Goal: Task Accomplishment & Management: Manage account settings

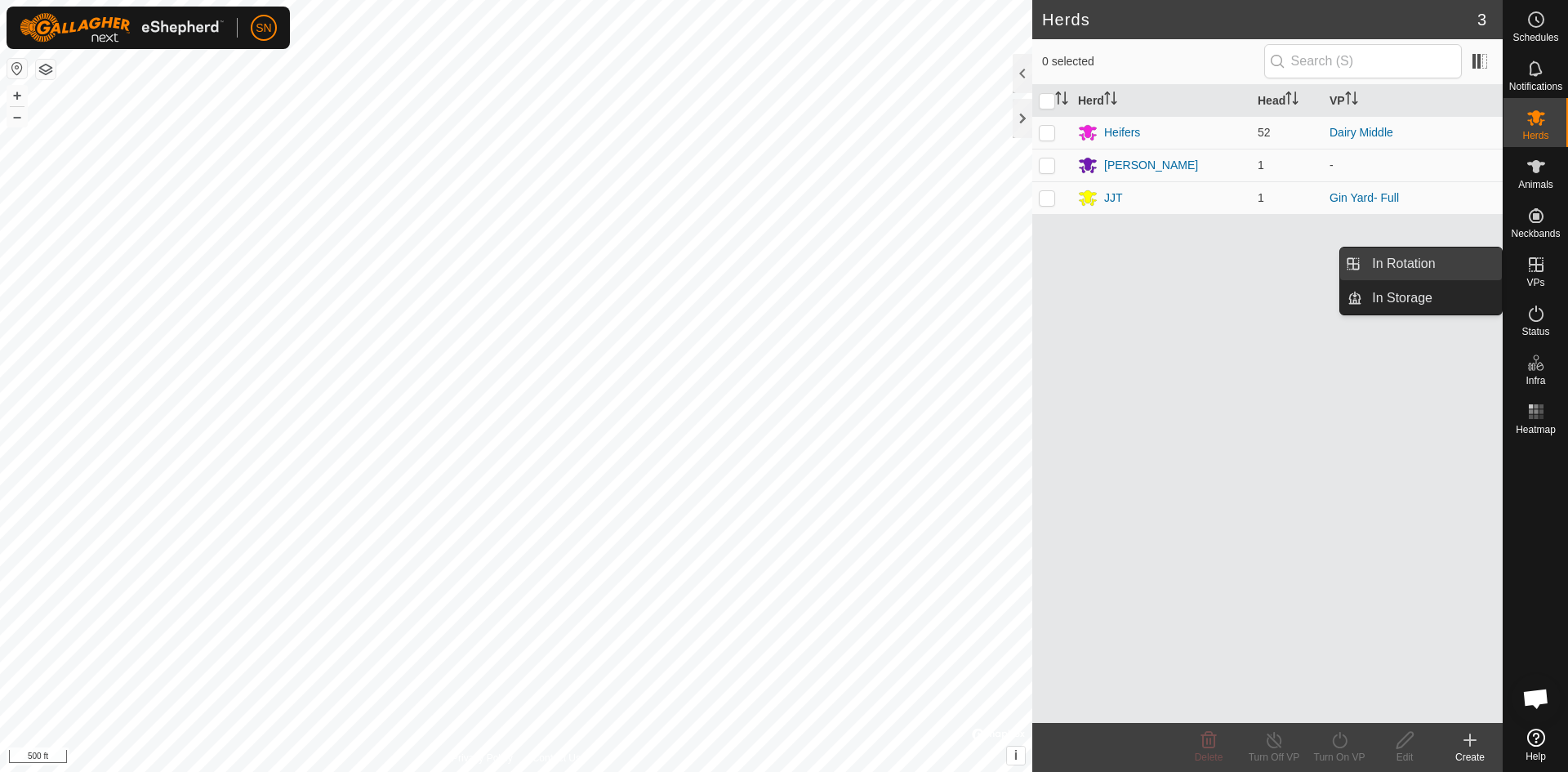
drag, startPoint x: 1499, startPoint y: 265, endPoint x: 1446, endPoint y: 266, distance: 53.0
click at [1446, 266] on link "In Rotation" at bounding box center [1432, 264] width 140 height 33
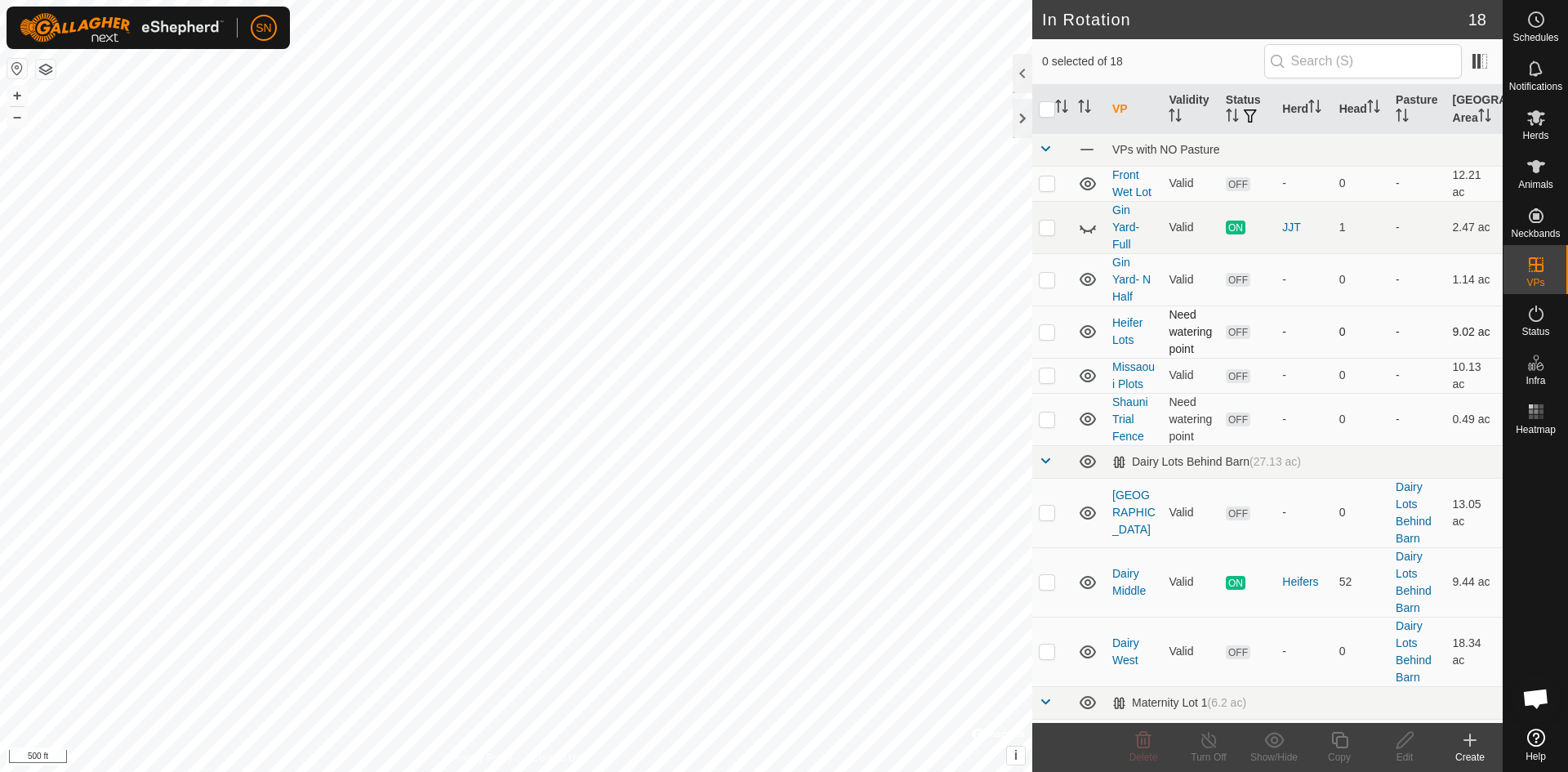
checkbox input "true"
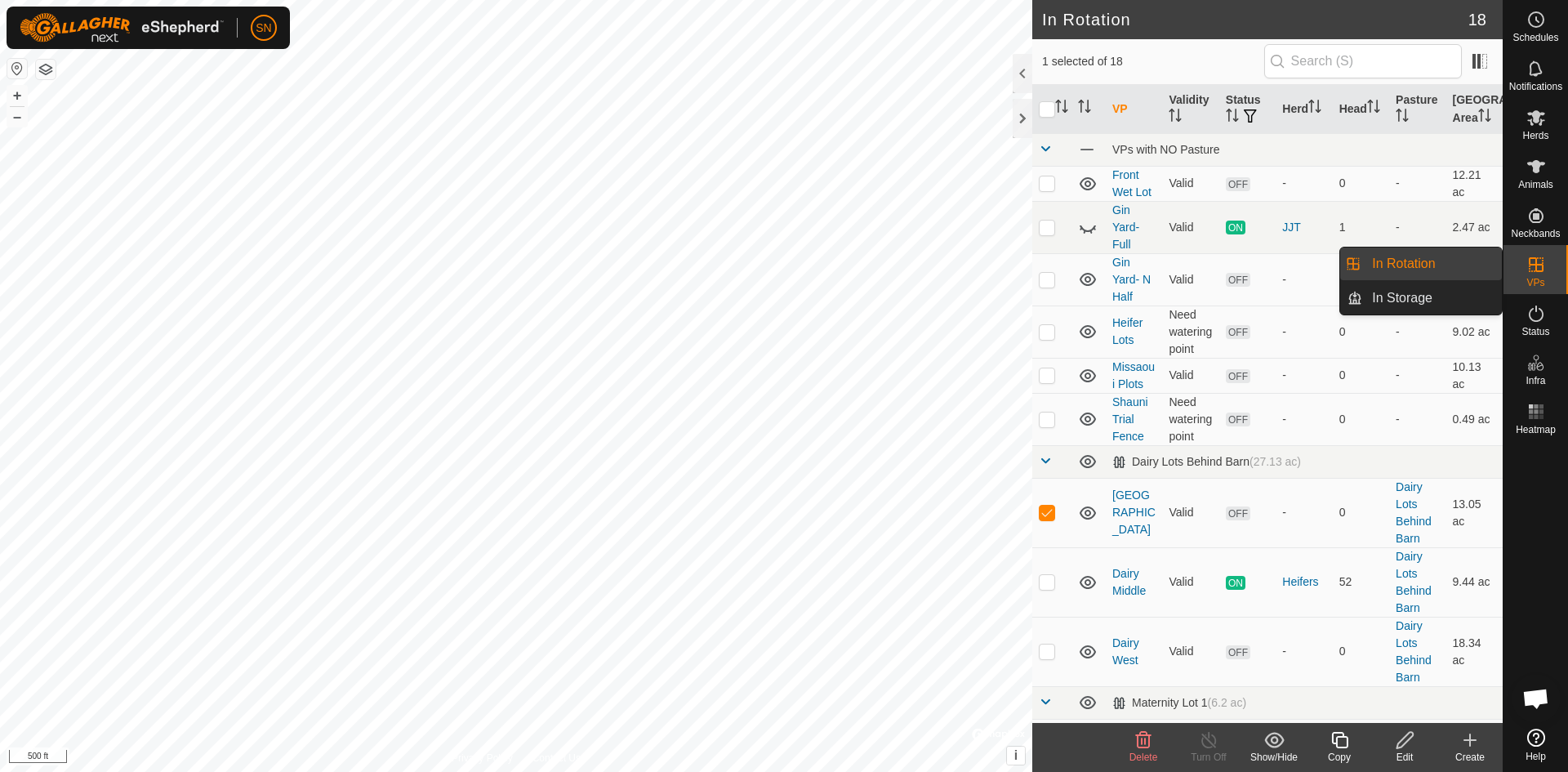
click at [1476, 739] on icon at bounding box center [1469, 740] width 20 height 20
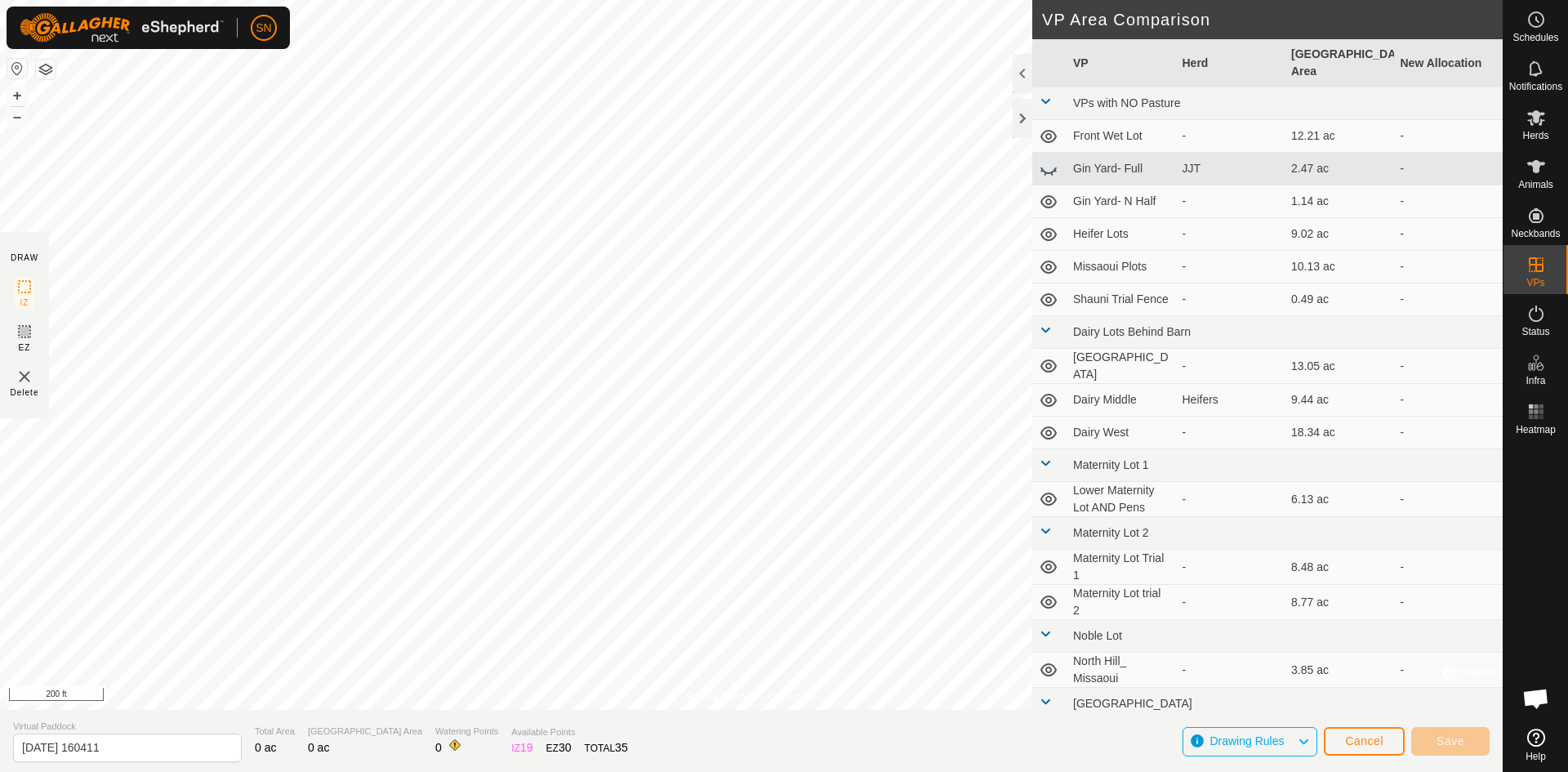
click at [585, 771] on html "SN Schedules Notifications Herds Animals Neckbands VPs Status Infra Heatmap Hel…" at bounding box center [784, 386] width 1568 height 772
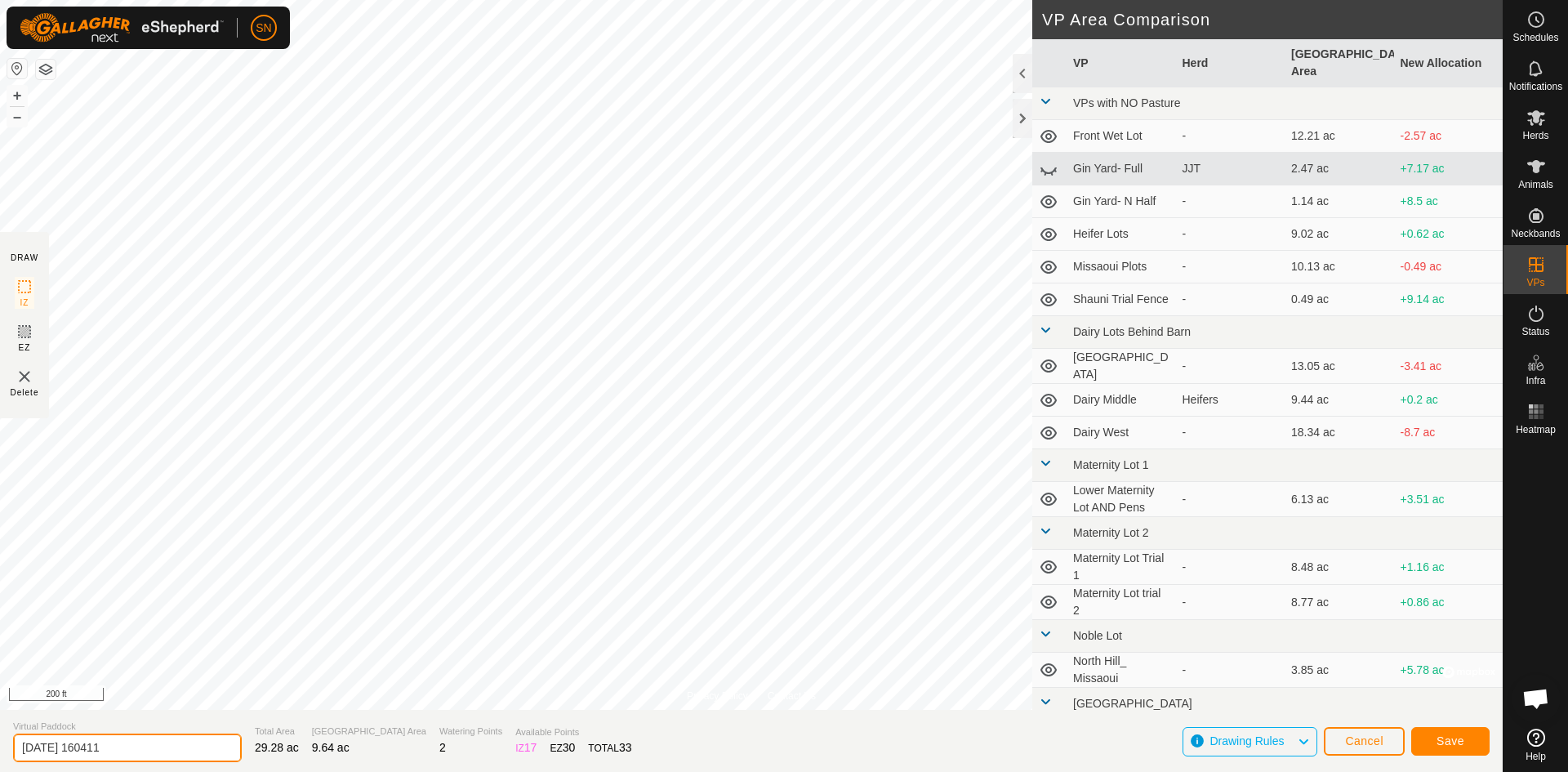
drag, startPoint x: 195, startPoint y: 747, endPoint x: 3, endPoint y: 778, distance: 194.5
click at [3, 771] on html "SN Schedules Notifications Herds Animals Neckbands VPs Status Infra Heatmap Hel…" at bounding box center [784, 386] width 1568 height 772
type input "Dairy to Pens"
click at [1451, 741] on span "Save" at bounding box center [1451, 740] width 27 height 13
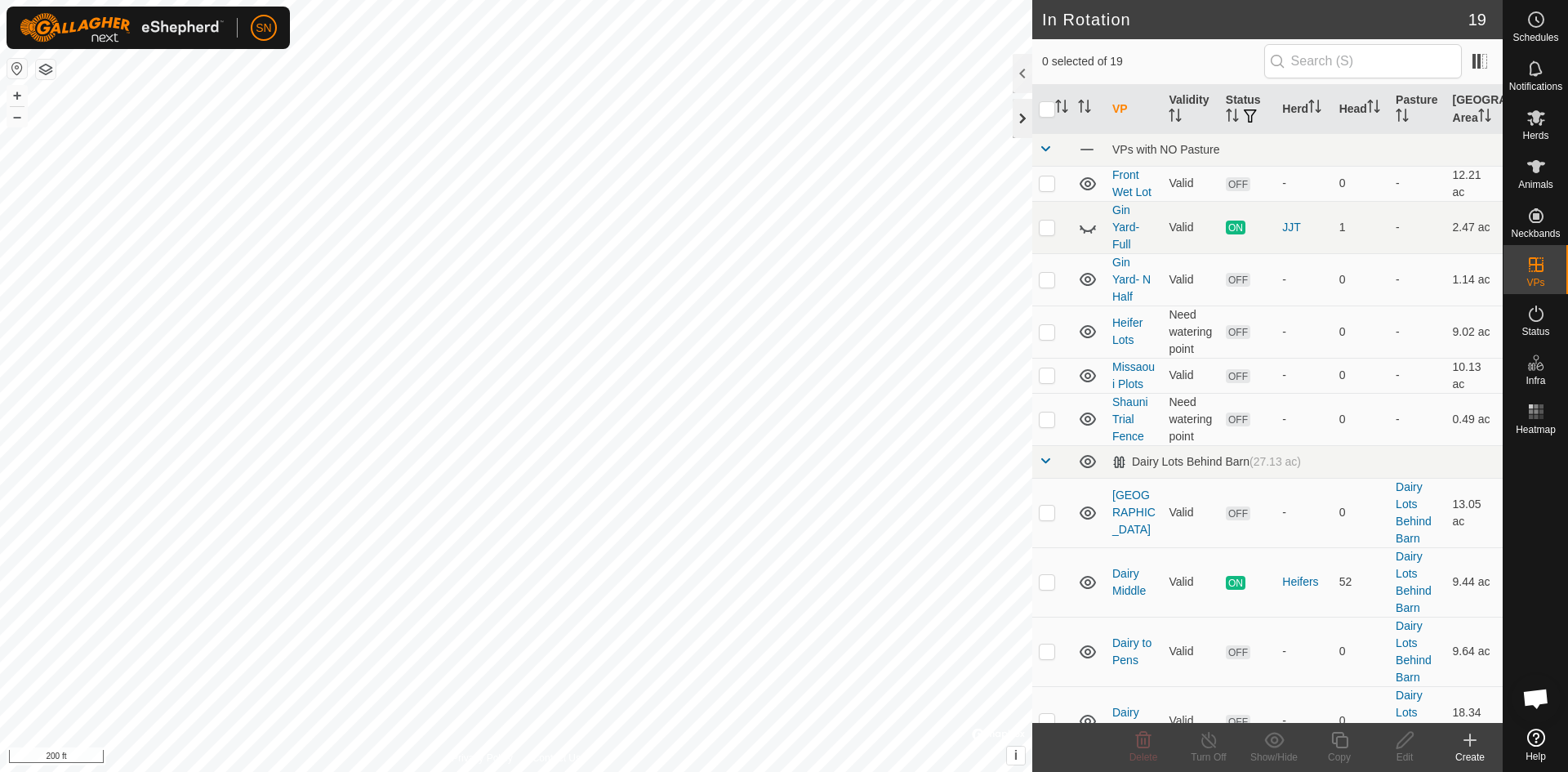
click at [1024, 119] on div at bounding box center [1022, 118] width 20 height 39
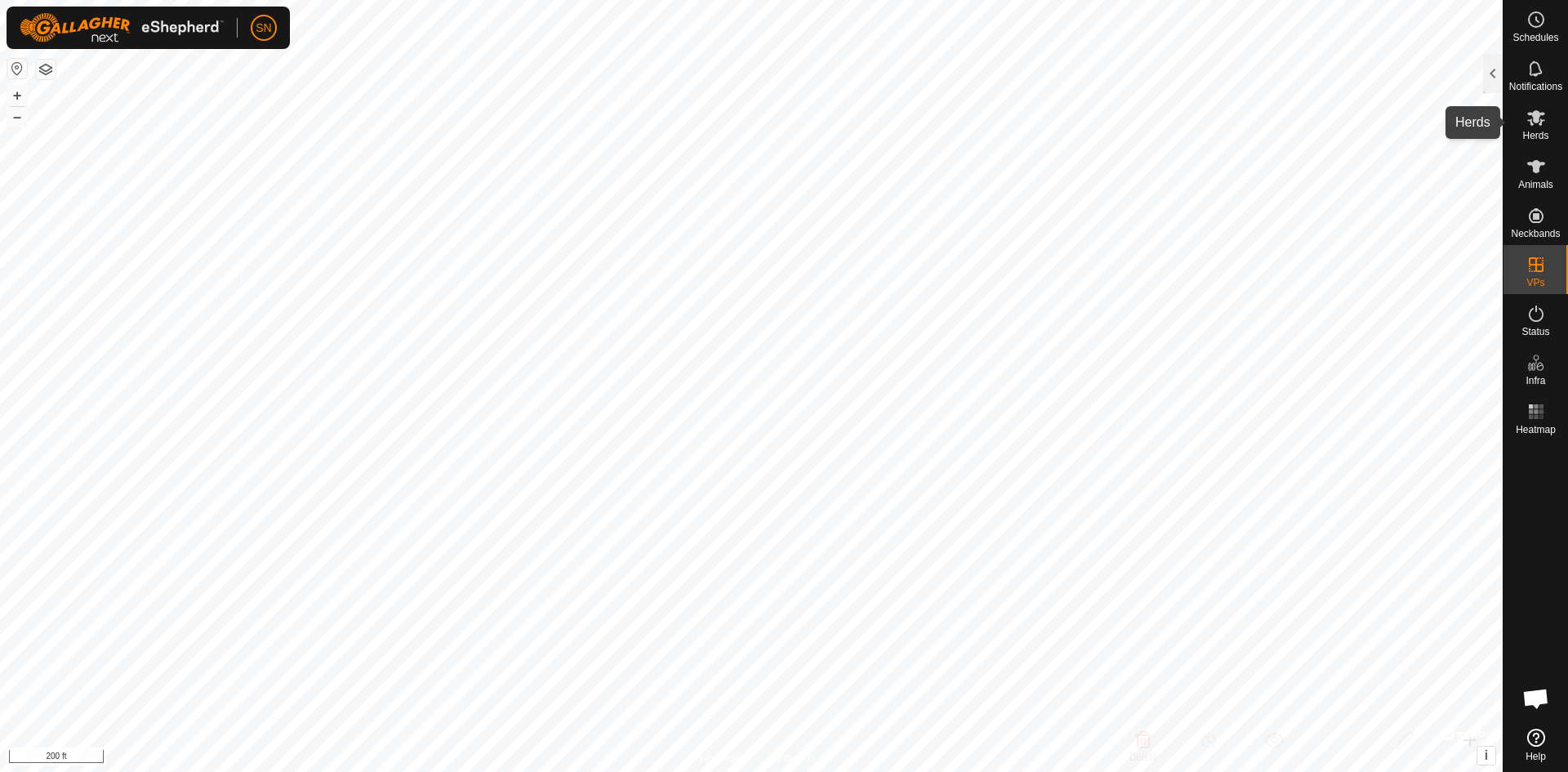
click at [1539, 119] on icon at bounding box center [1535, 118] width 18 height 15
click at [1497, 80] on div at bounding box center [1493, 74] width 20 height 39
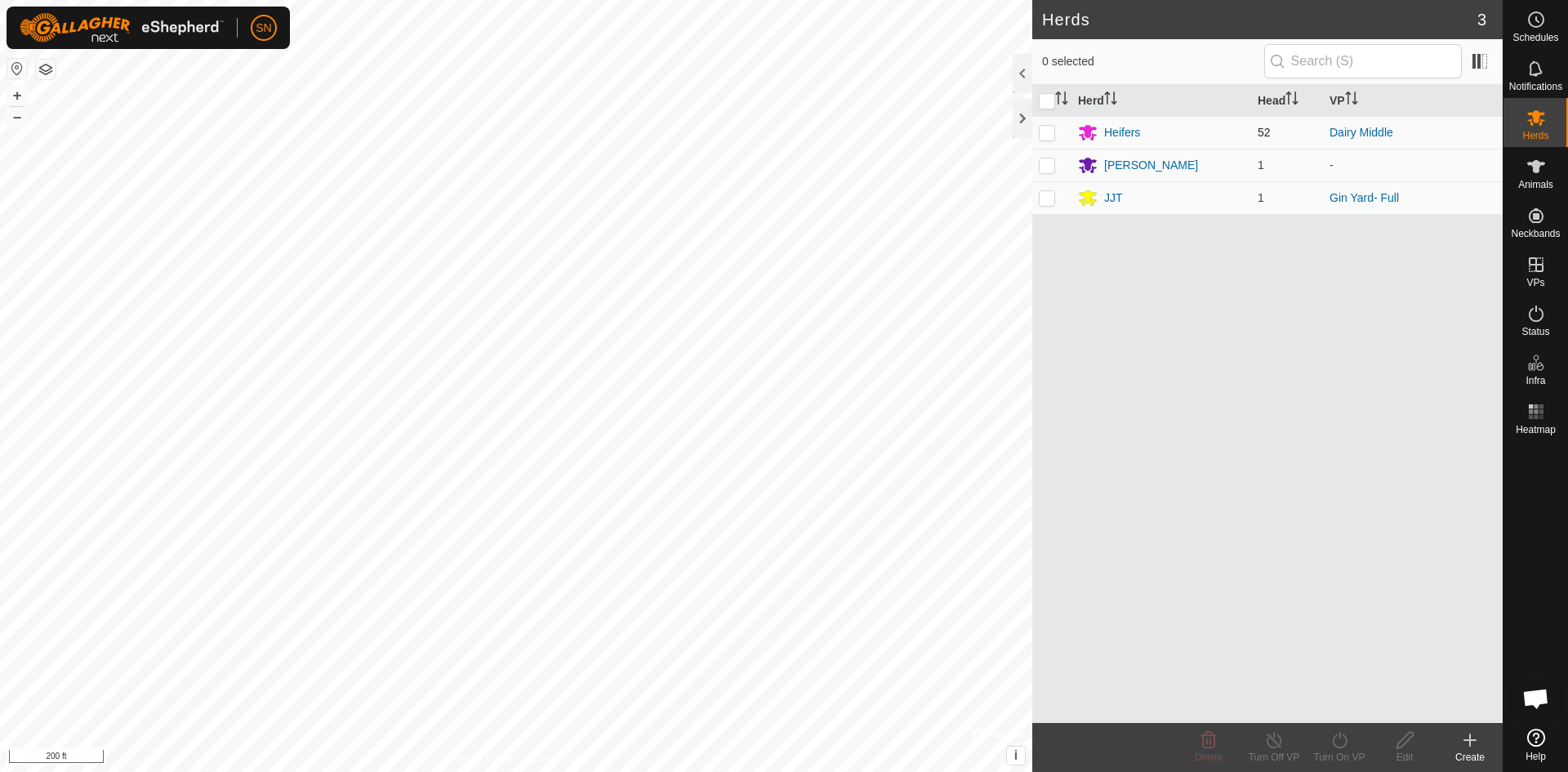
click at [1044, 131] on p-checkbox at bounding box center [1047, 132] width 16 height 13
checkbox input "true"
click at [1334, 735] on icon at bounding box center [1340, 740] width 21 height 20
click at [1340, 665] on link "Later" at bounding box center [1388, 670] width 162 height 33
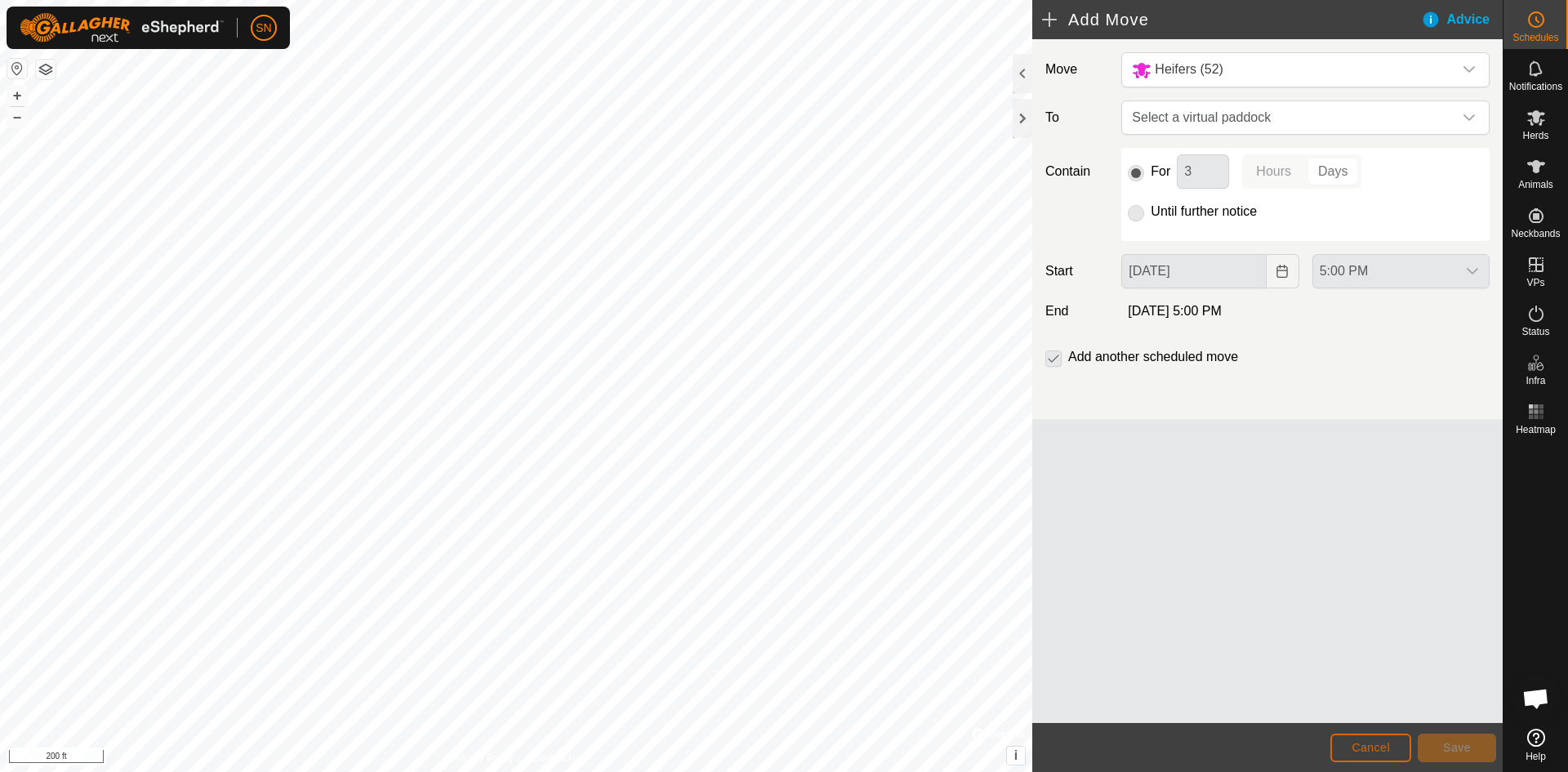
click at [1389, 743] on span "Cancel" at bounding box center [1370, 747] width 39 height 13
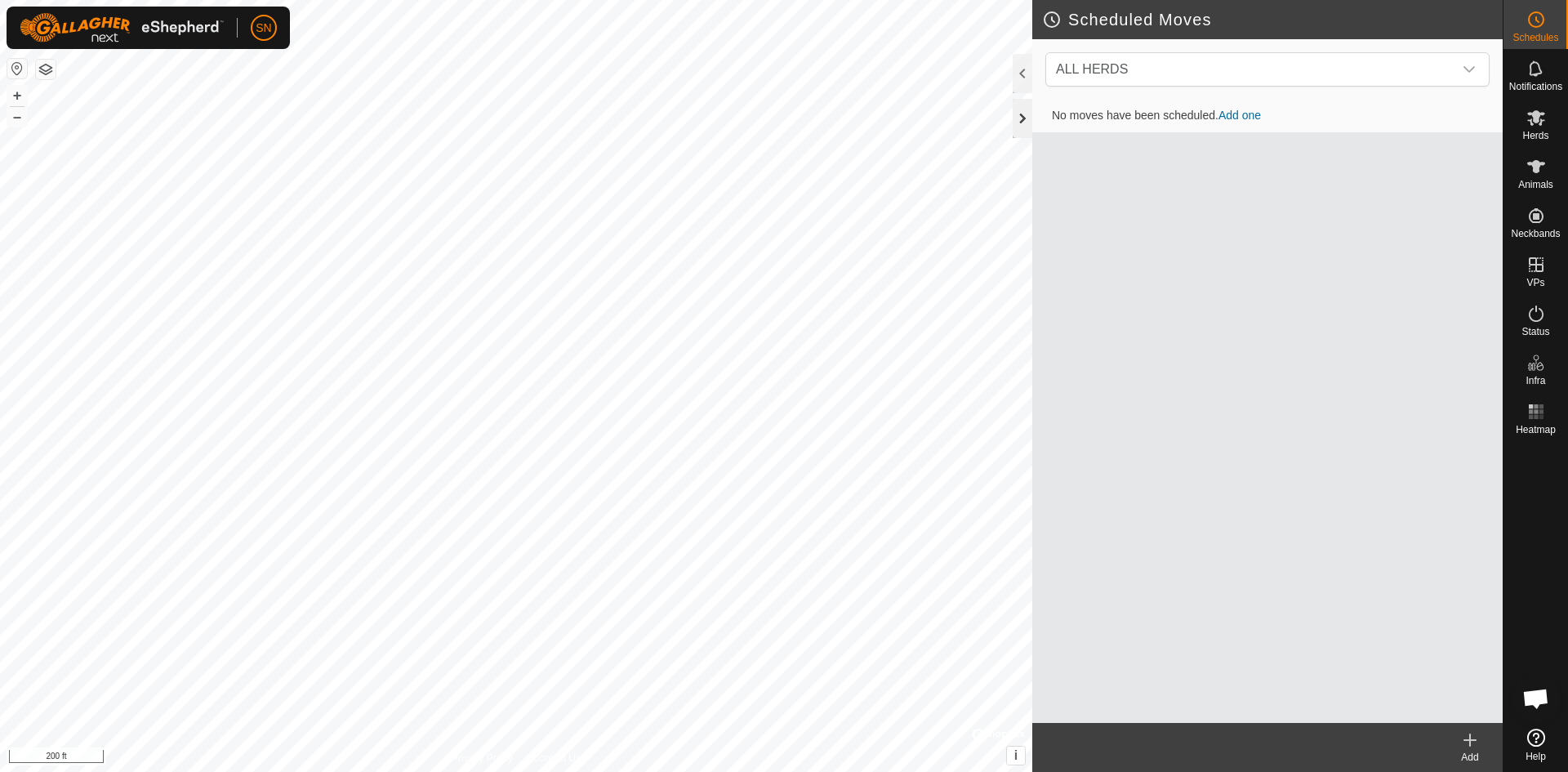
click at [1020, 113] on div at bounding box center [1022, 118] width 20 height 39
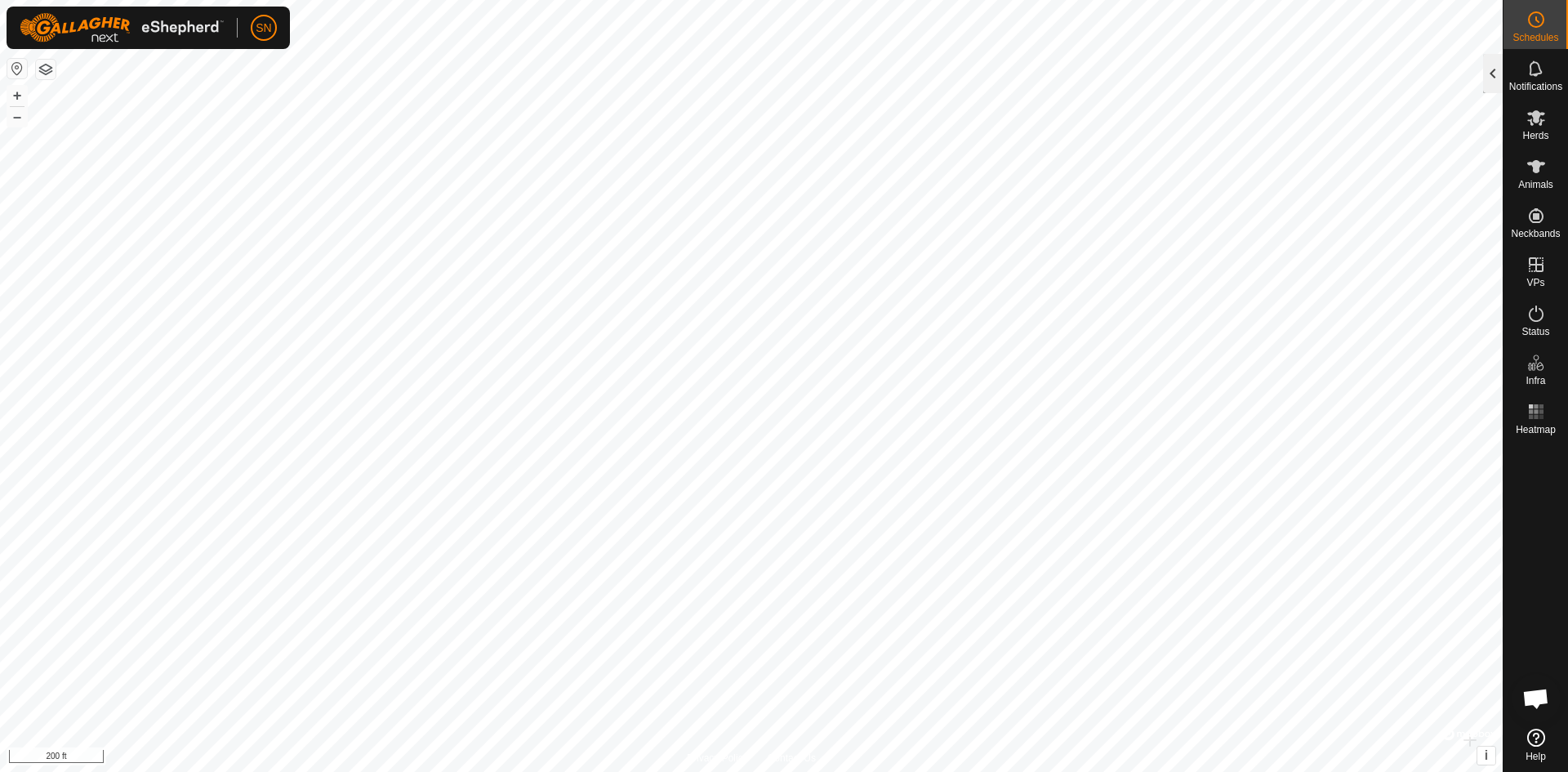
click at [1491, 70] on div at bounding box center [1493, 74] width 20 height 39
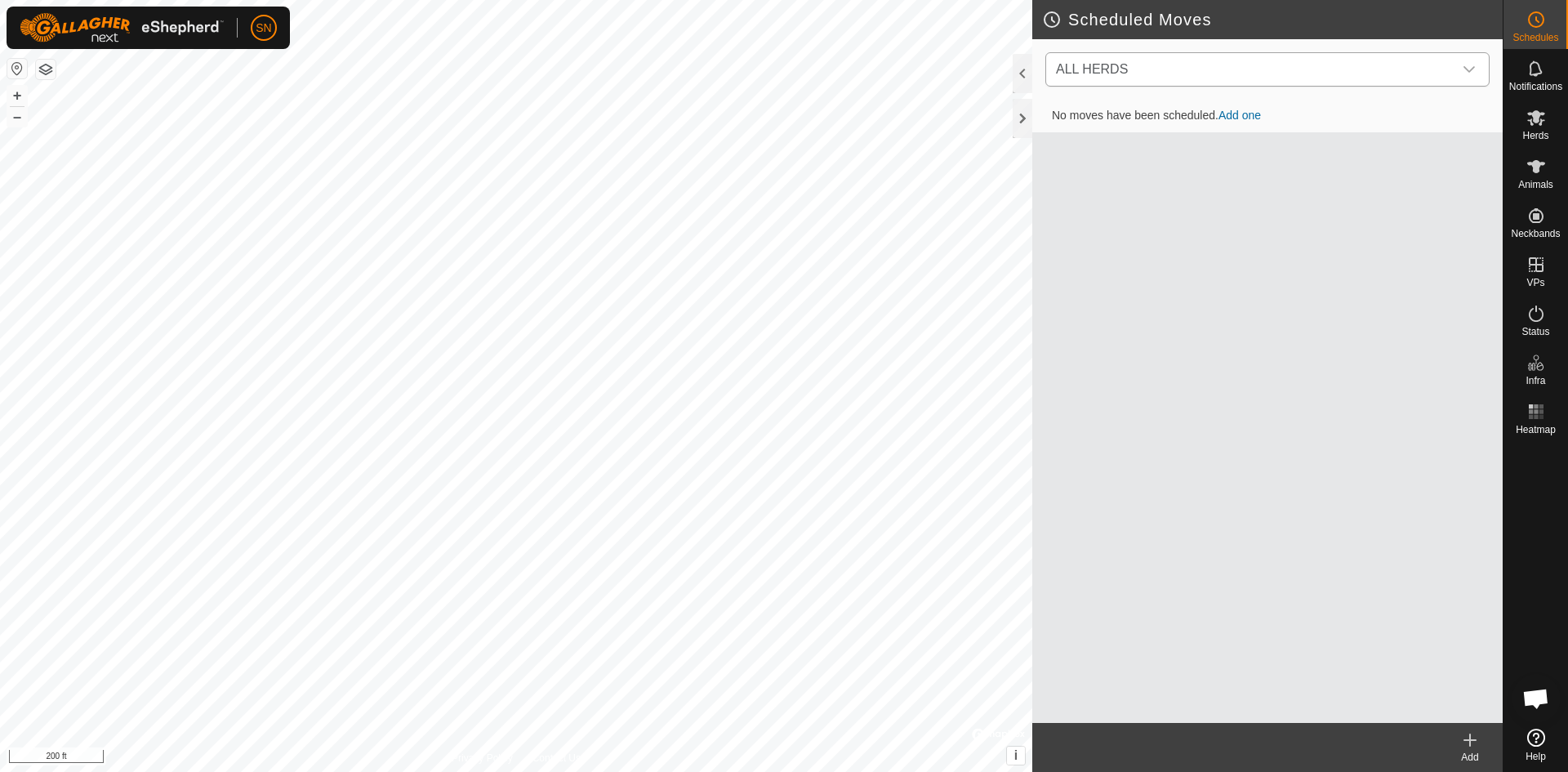
click at [1469, 66] on icon "dropdown trigger" at bounding box center [1469, 69] width 13 height 13
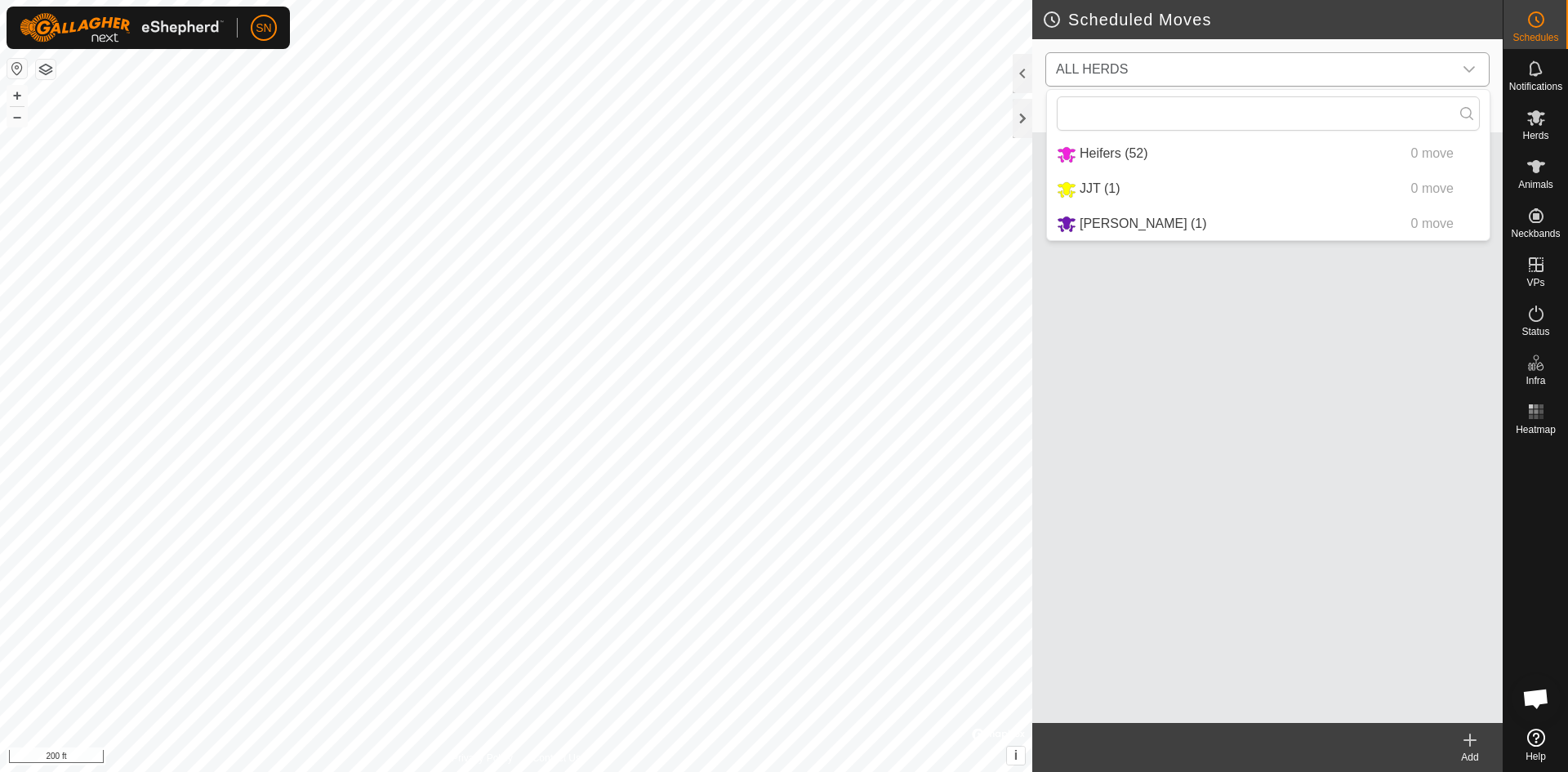
click at [1087, 147] on li "Heifers (52) 0 move" at bounding box center [1268, 154] width 442 height 33
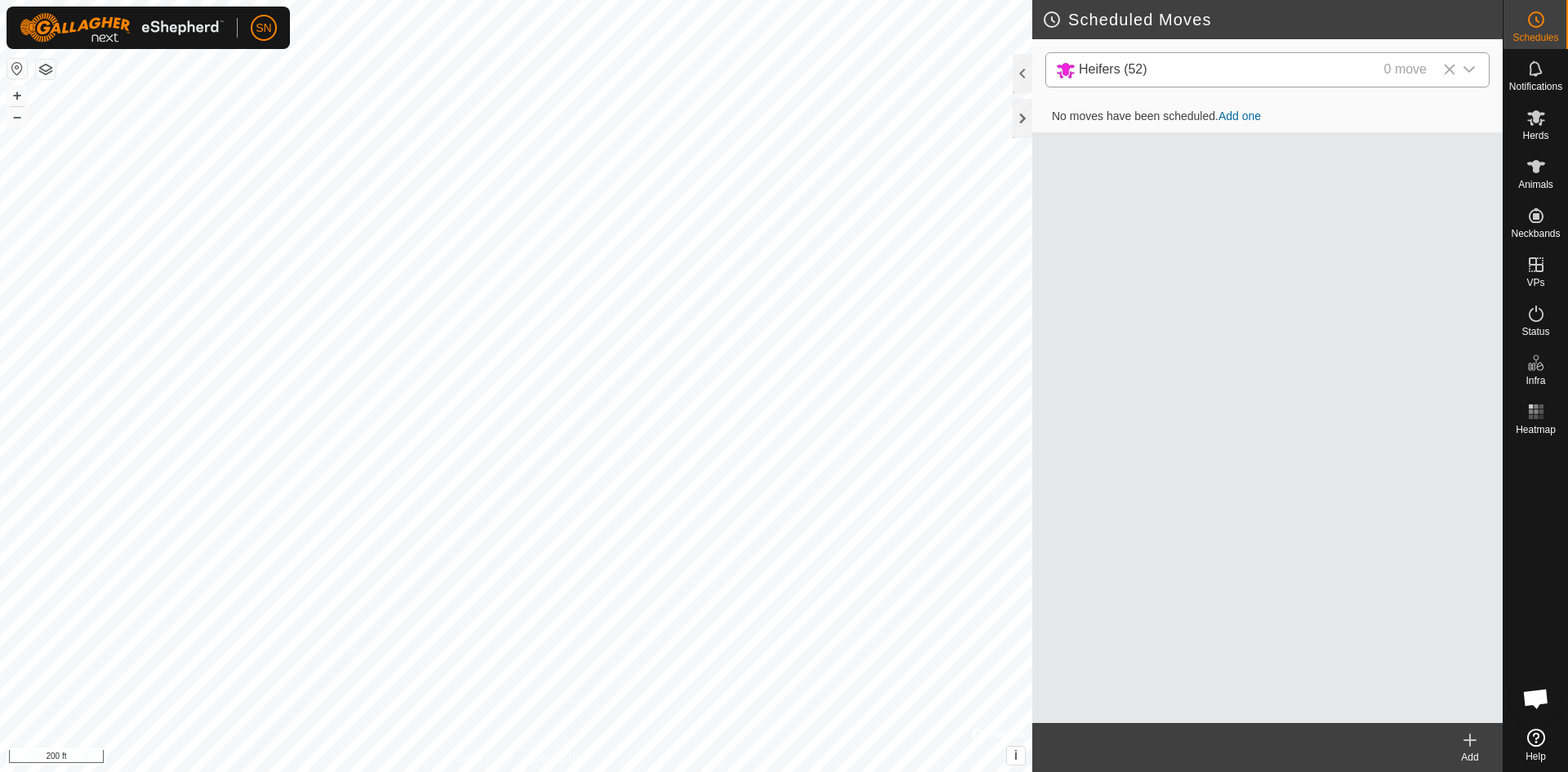
click at [1235, 117] on link "Add one" at bounding box center [1240, 116] width 43 height 13
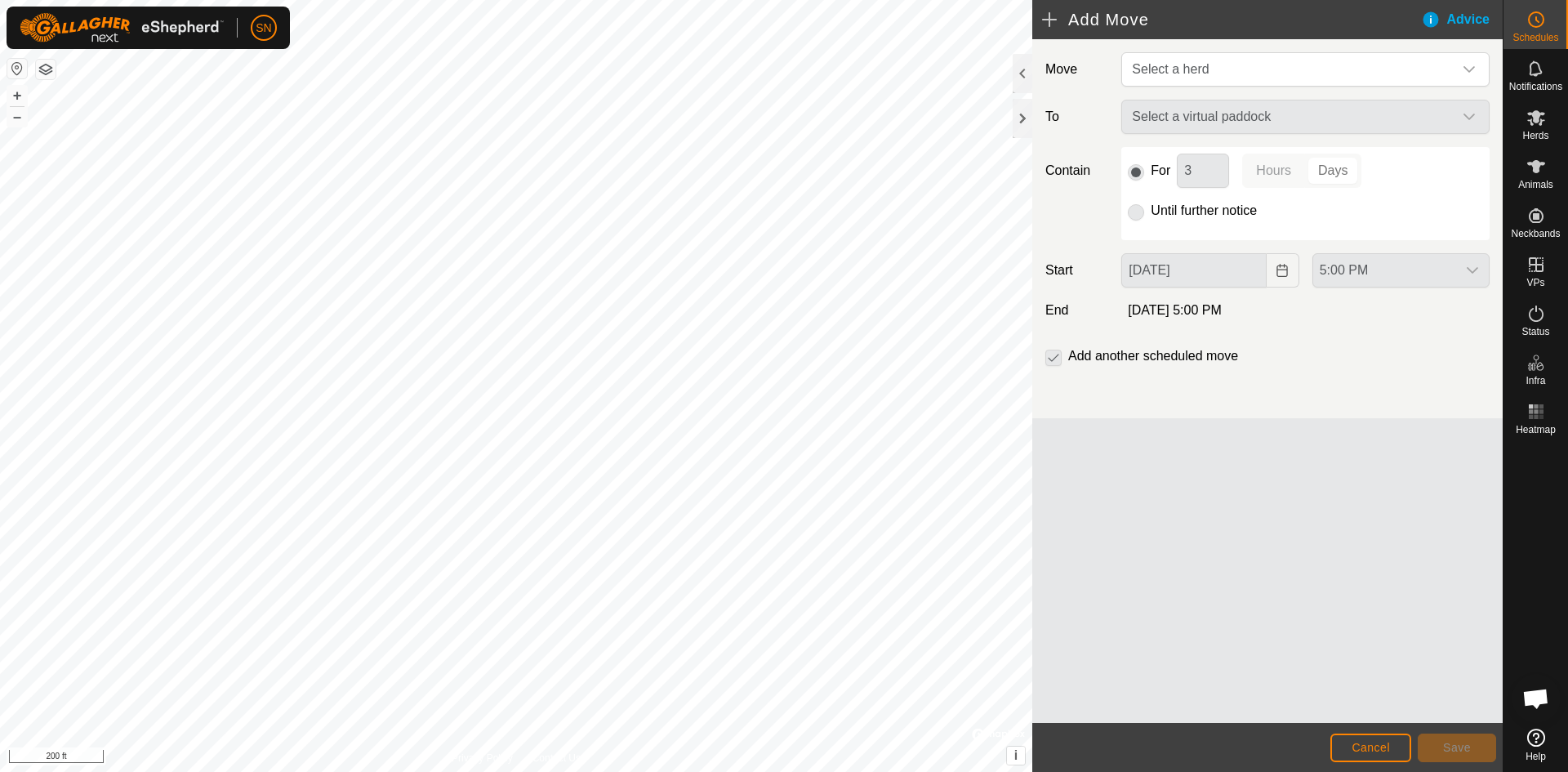
click at [1137, 214] on p-radiobutton at bounding box center [1135, 210] width 16 height 20
click at [1142, 171] on p-radiobutton at bounding box center [1135, 171] width 16 height 20
click at [1133, 221] on div "For 3 Hours Days Until further notice" at bounding box center [1306, 193] width 369 height 93
click at [1134, 219] on p-radiobutton at bounding box center [1135, 210] width 16 height 20
click at [1199, 68] on span "Select a herd" at bounding box center [1170, 69] width 77 height 14
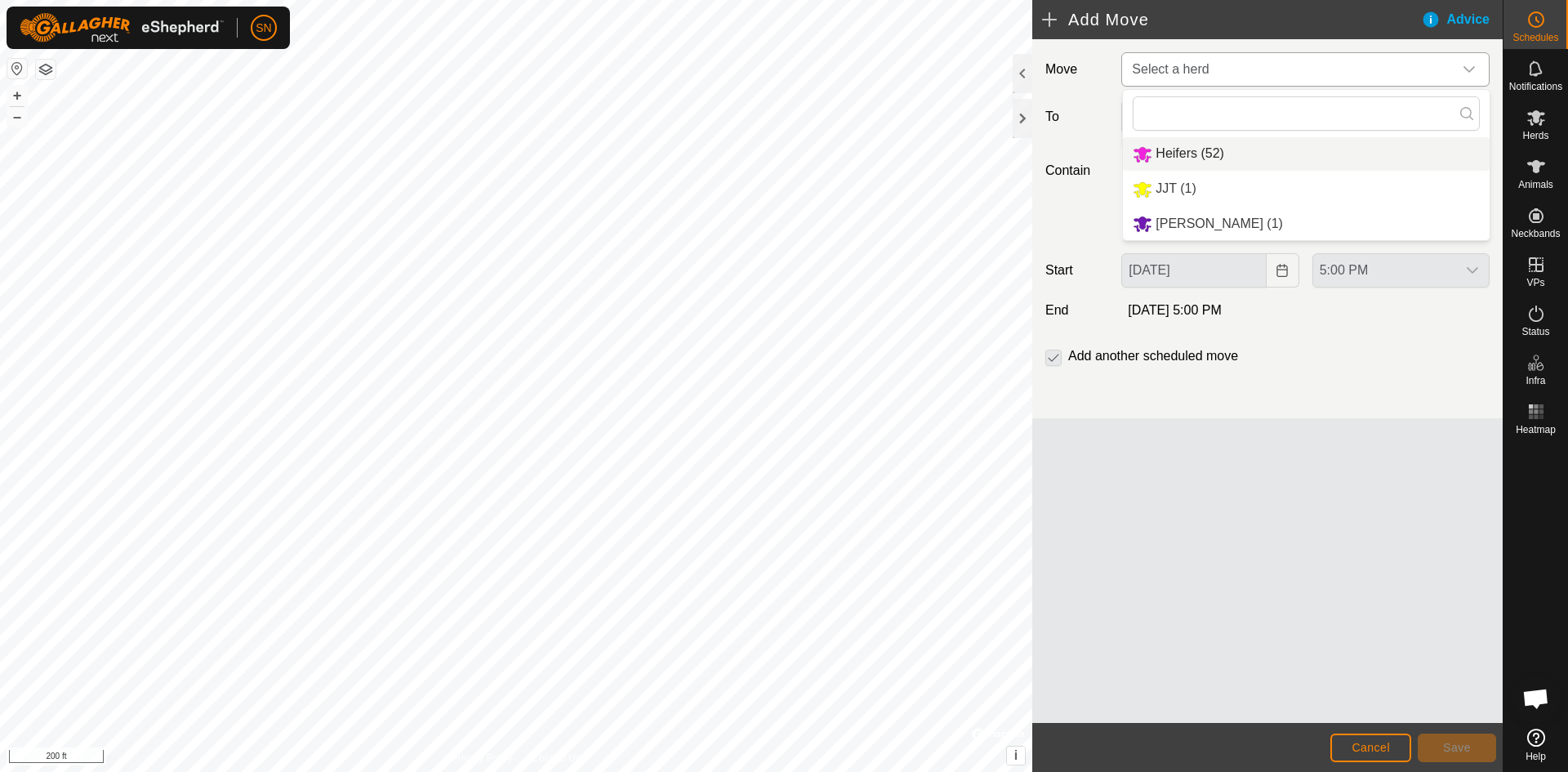
click at [1184, 154] on li "Heifers (52)" at bounding box center [1307, 154] width 367 height 33
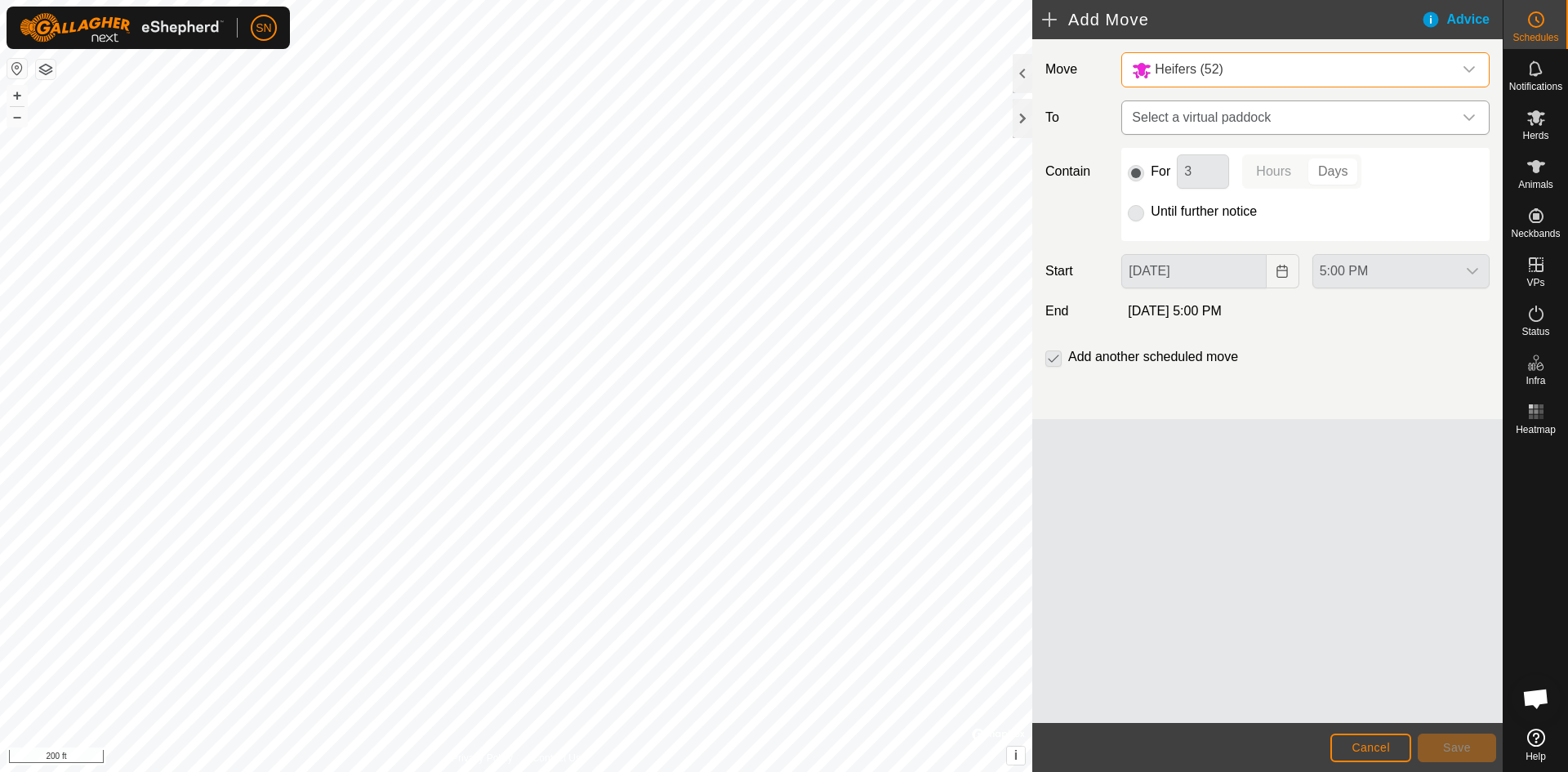
click at [1189, 116] on span "Select a virtual paddock" at bounding box center [1289, 118] width 327 height 33
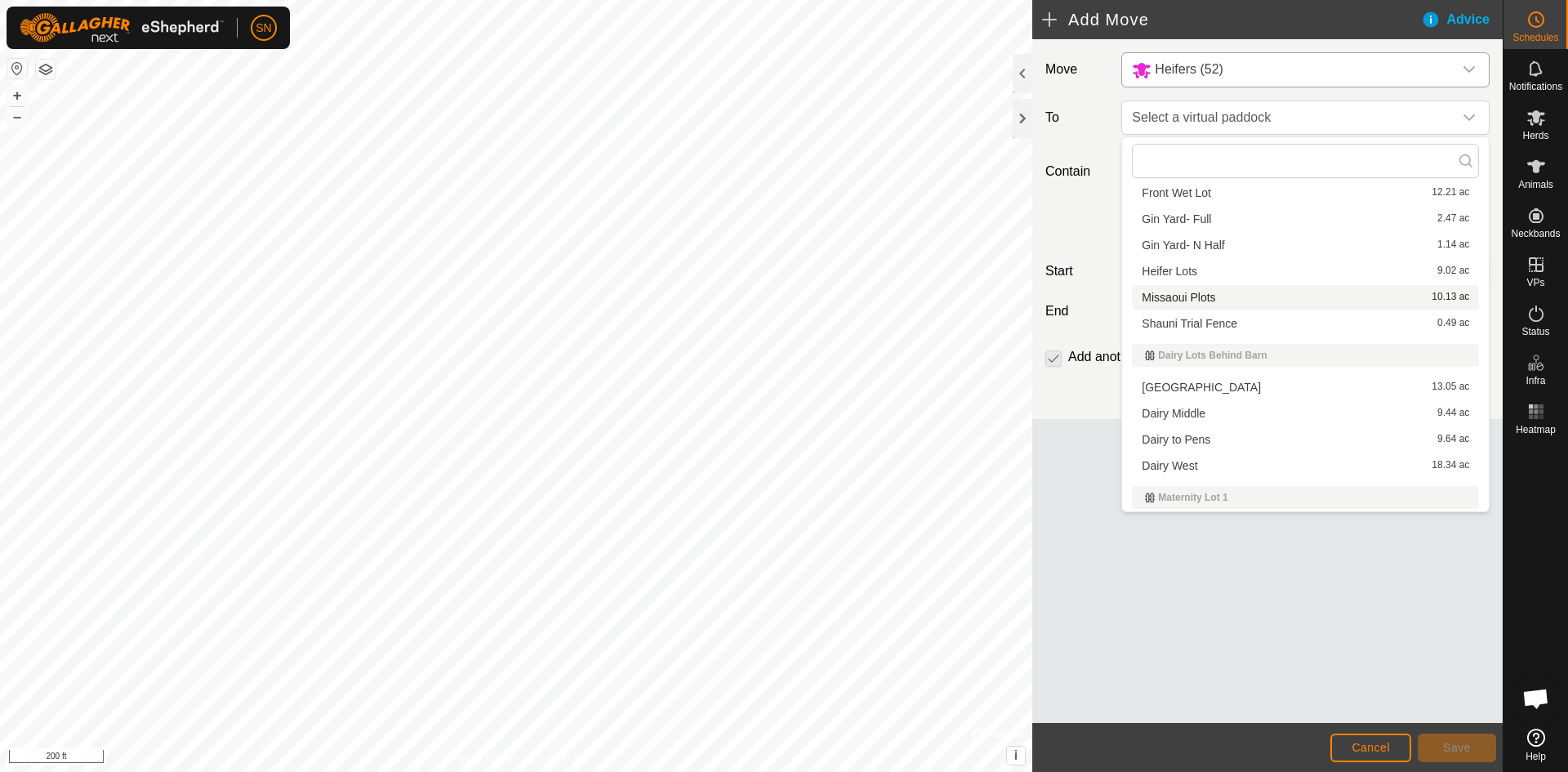
scroll to position [81, 0]
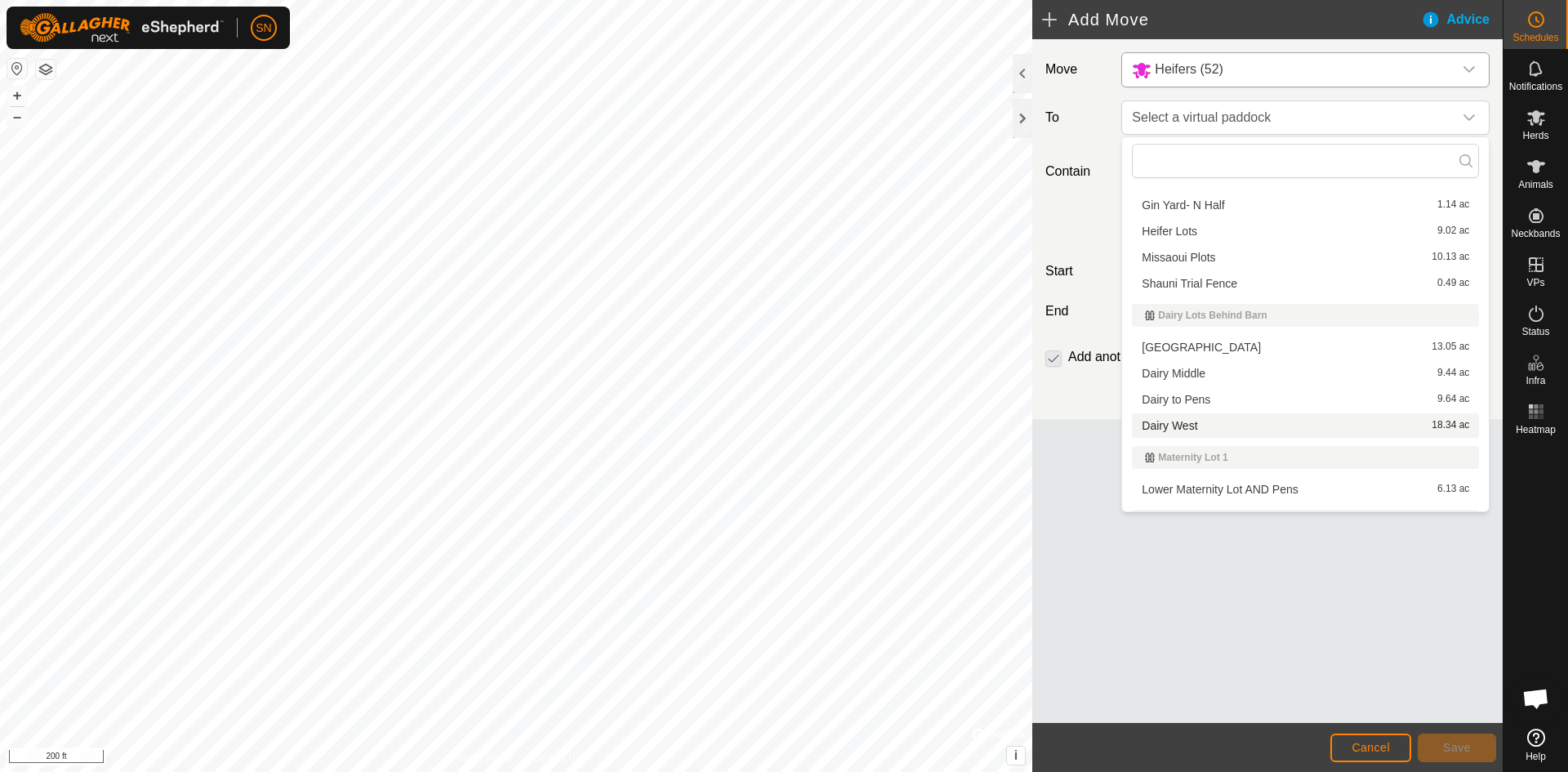
click at [1179, 423] on li "Dairy West 18.34 ac" at bounding box center [1305, 425] width 347 height 25
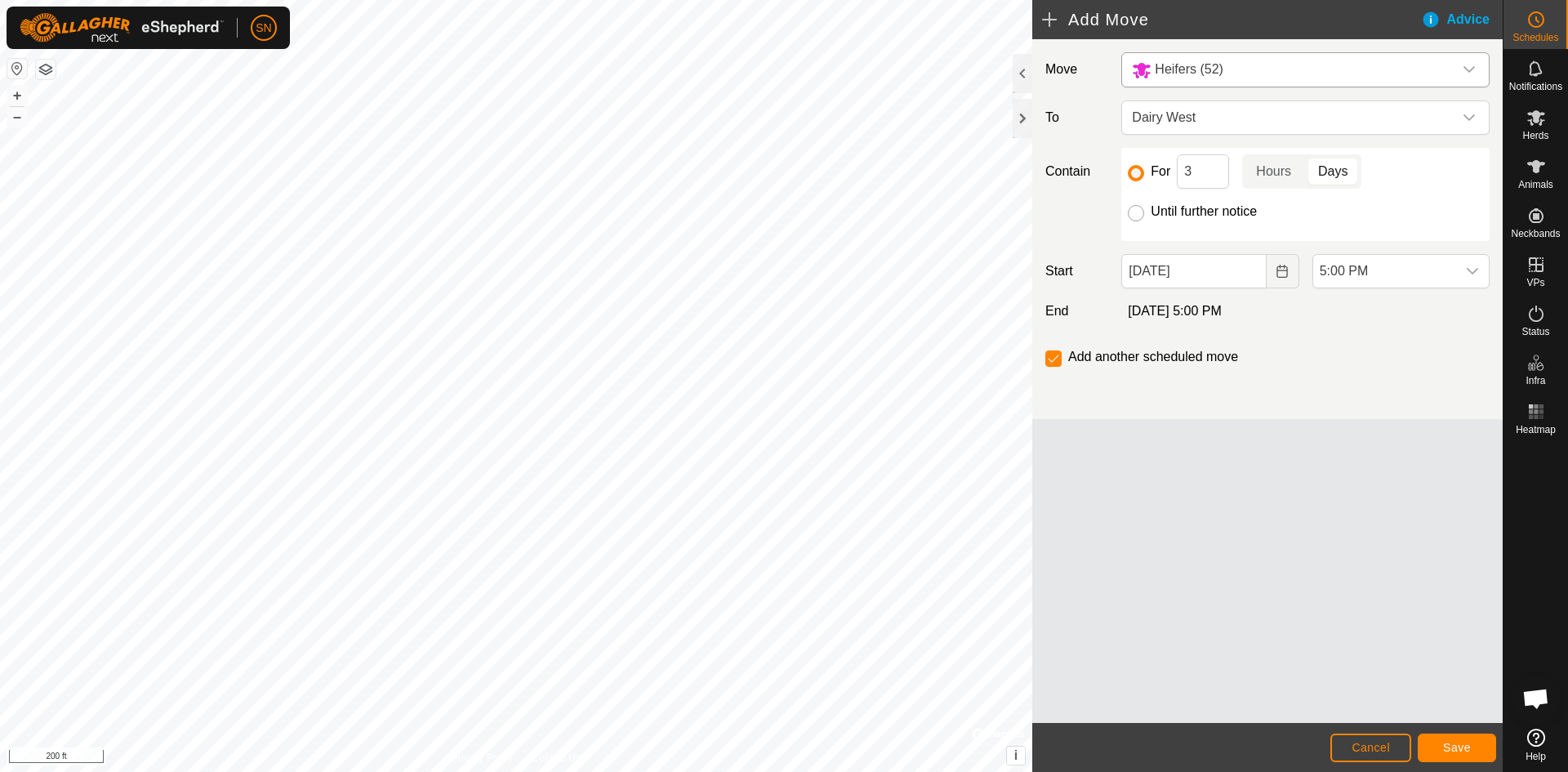
click at [1139, 212] on input "Until further notice" at bounding box center [1135, 213] width 16 height 16
radio input "true"
click at [1059, 365] on input "checkbox" at bounding box center [1053, 359] width 16 height 16
checkbox input "true"
click at [1461, 753] on span "Save" at bounding box center [1457, 747] width 27 height 13
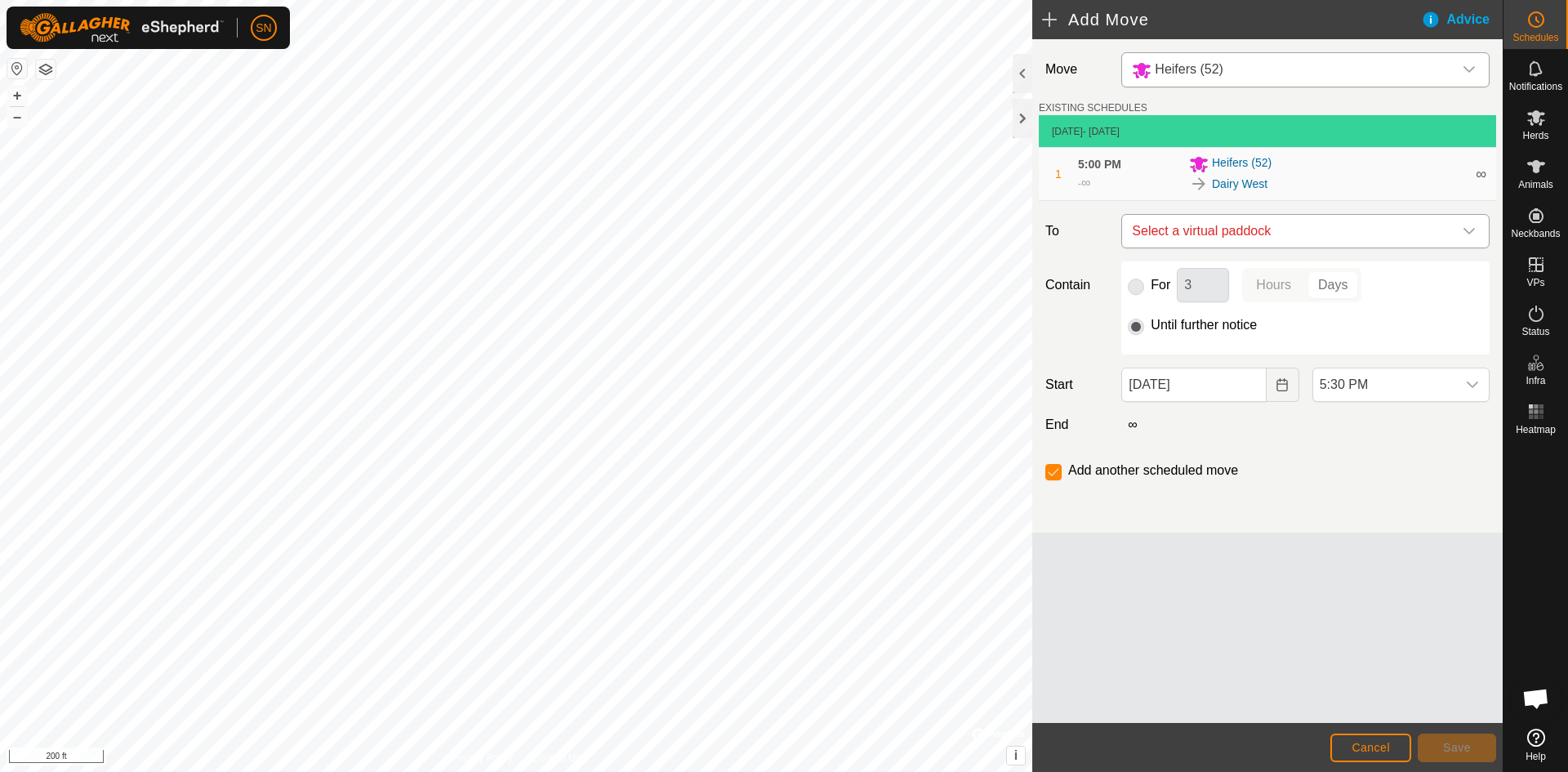
click at [1206, 229] on span "Select a virtual paddock" at bounding box center [1289, 232] width 327 height 33
click at [1341, 280] on input "text" at bounding box center [1305, 274] width 347 height 34
click at [1236, 510] on div "Move Heifers (52) EXISTING SCHEDULES [DATE] - [DATE] 1 5:00 PM - ∞ Heifers (52)…" at bounding box center [1267, 286] width 471 height 493
click at [1289, 618] on div "Move Heifers (52) EXISTING SCHEDULES [DATE] - [DATE] 1 5:00 PM - ∞ Heifers (52)…" at bounding box center [1267, 381] width 471 height 684
click at [1284, 387] on icon "Choose Date" at bounding box center [1282, 384] width 13 height 13
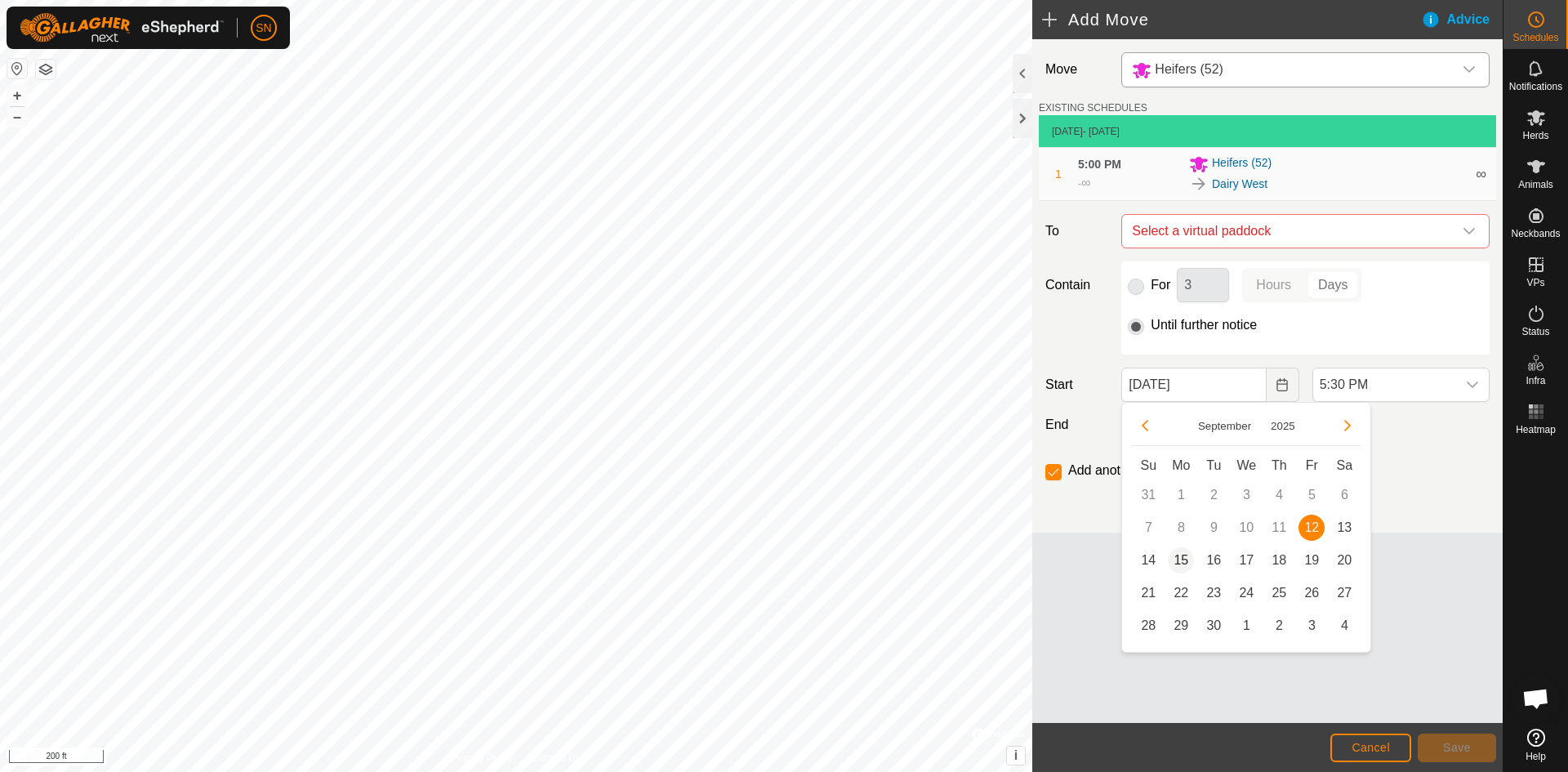
click at [1175, 564] on span "15" at bounding box center [1181, 560] width 26 height 26
type input "[DATE]"
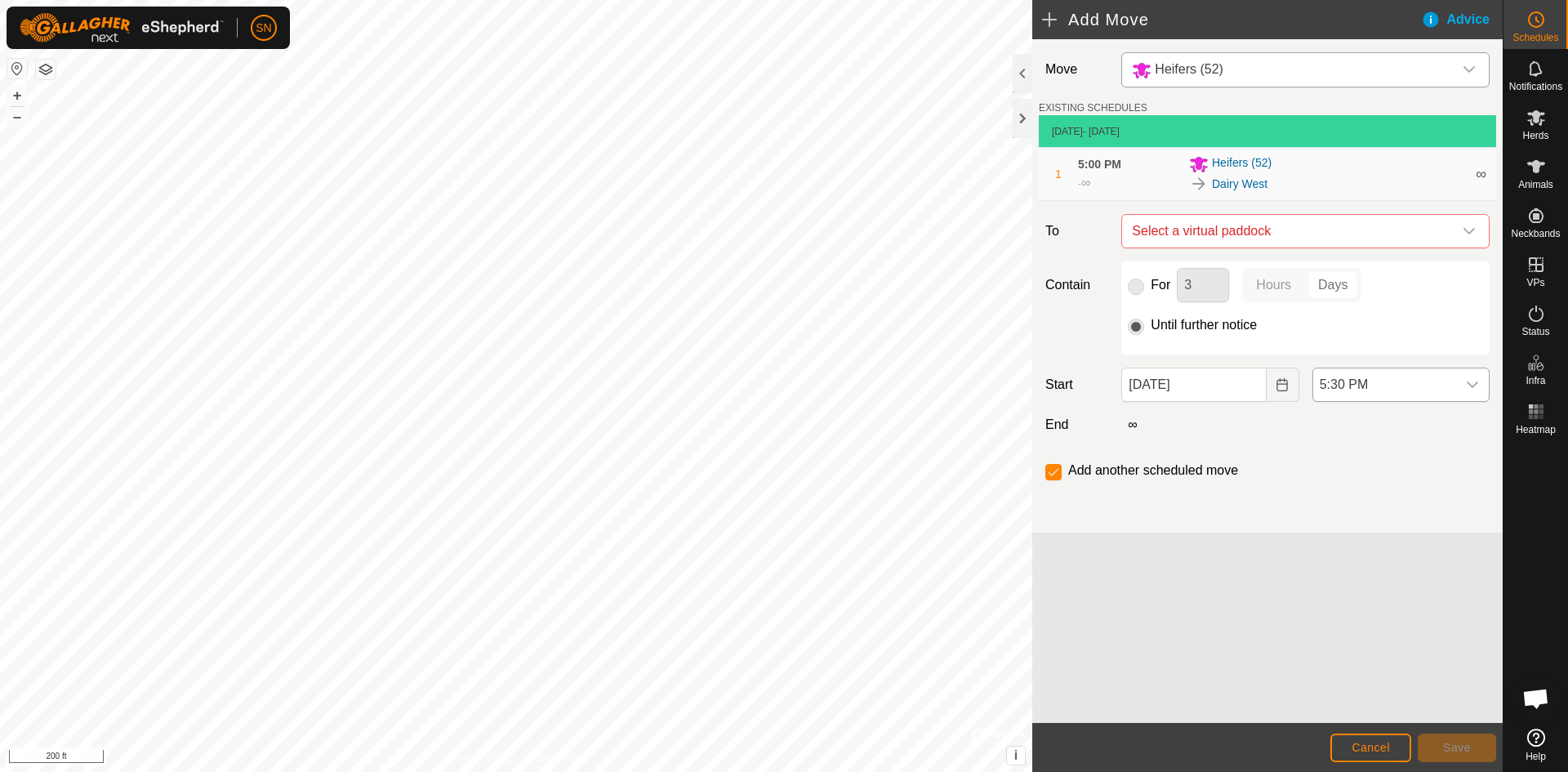
click at [1474, 387] on icon "dropdown trigger" at bounding box center [1472, 385] width 11 height 7
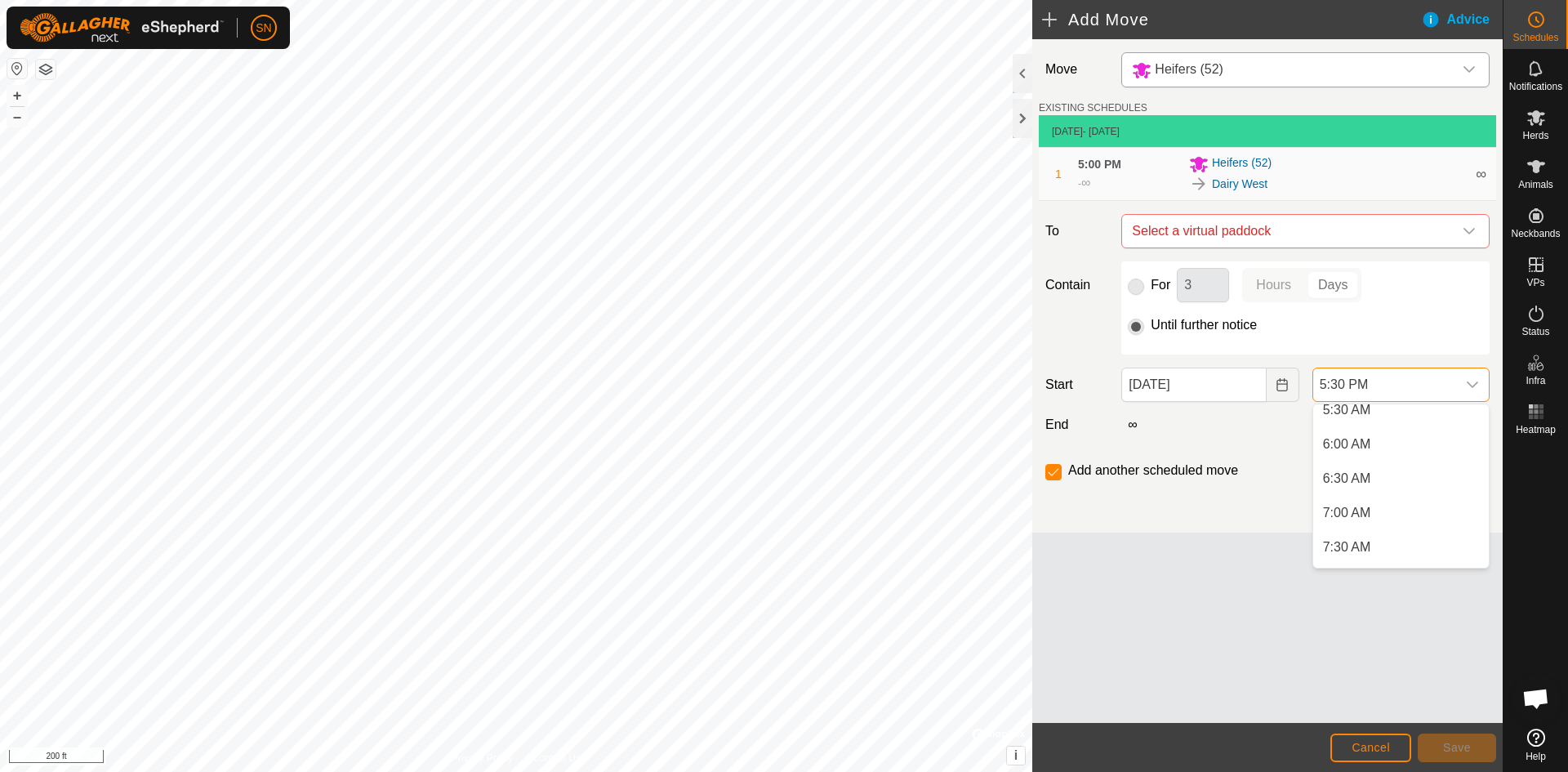
scroll to position [335, 0]
click at [1351, 497] on li "6:00 AM" at bounding box center [1401, 498] width 176 height 33
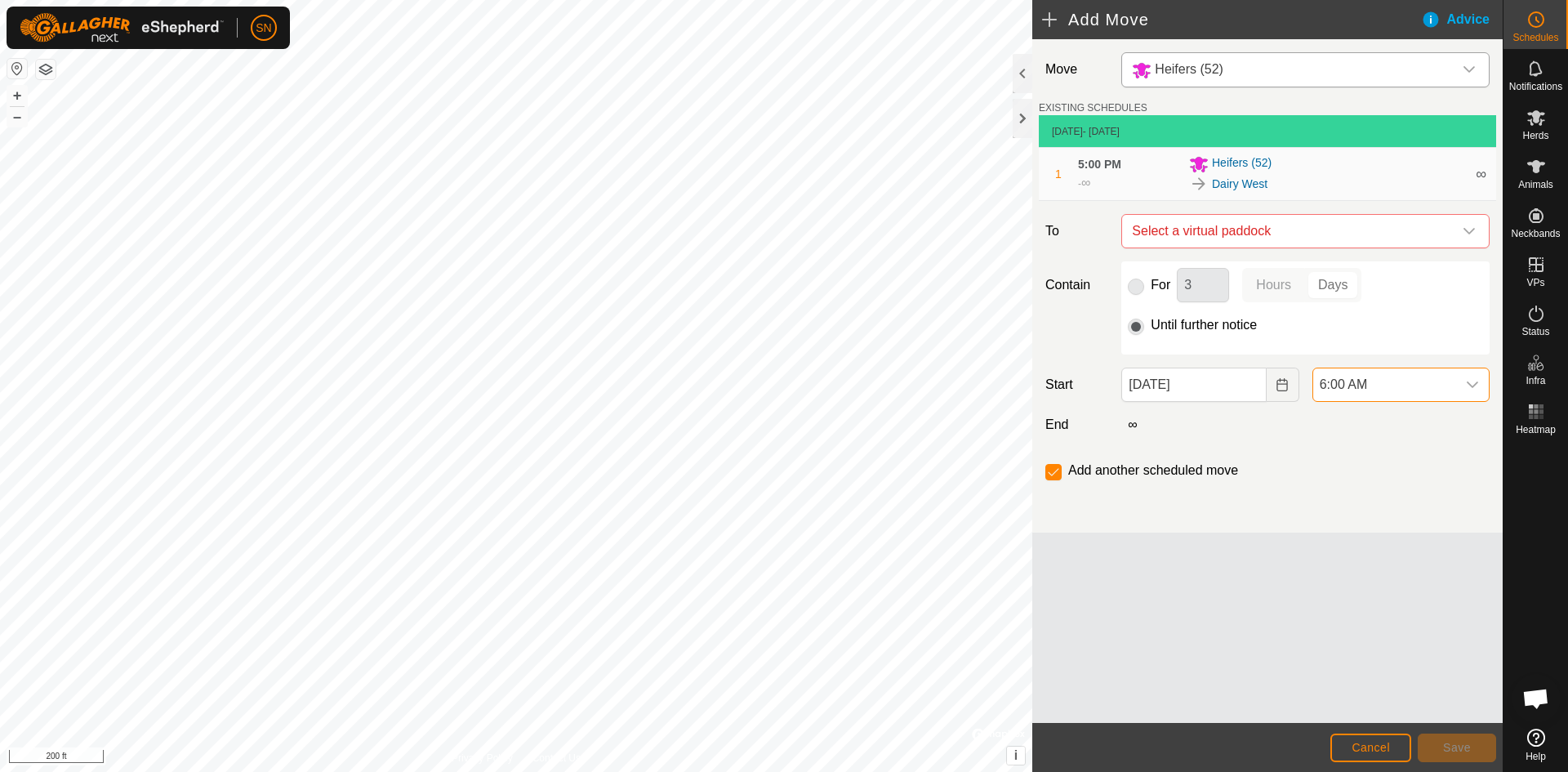
drag, startPoint x: 1298, startPoint y: 592, endPoint x: 1098, endPoint y: 262, distance: 385.9
click at [1297, 592] on div "Move Heifers (52) EXISTING SCHEDULES [DATE] - [DATE] 1 5:00 PM - ∞ Heifers (52)…" at bounding box center [1267, 381] width 471 height 684
click at [1189, 224] on span "Select a virtual paddock" at bounding box center [1289, 232] width 327 height 33
click at [1427, 280] on input "text" at bounding box center [1305, 274] width 347 height 34
click at [1406, 280] on input "dairy" at bounding box center [1305, 274] width 347 height 34
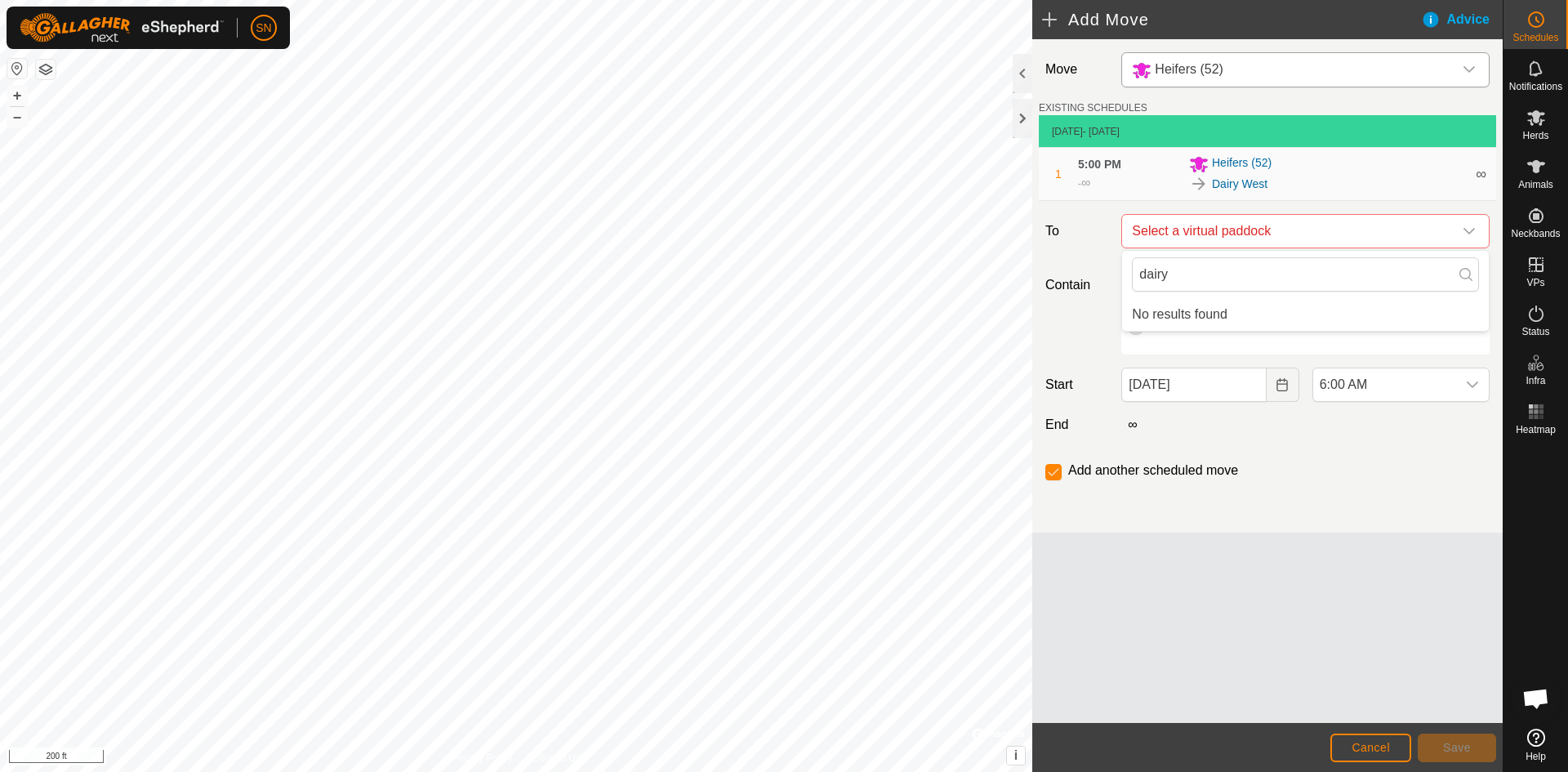
type input "dairy"
click at [1308, 320] on li "No results found" at bounding box center [1306, 315] width 367 height 33
click at [1471, 274] on icon at bounding box center [1465, 274] width 13 height 13
click at [1324, 323] on li "No results found" at bounding box center [1306, 315] width 367 height 33
click at [1254, 332] on div "dairy No results found" at bounding box center [1306, 290] width 369 height 81
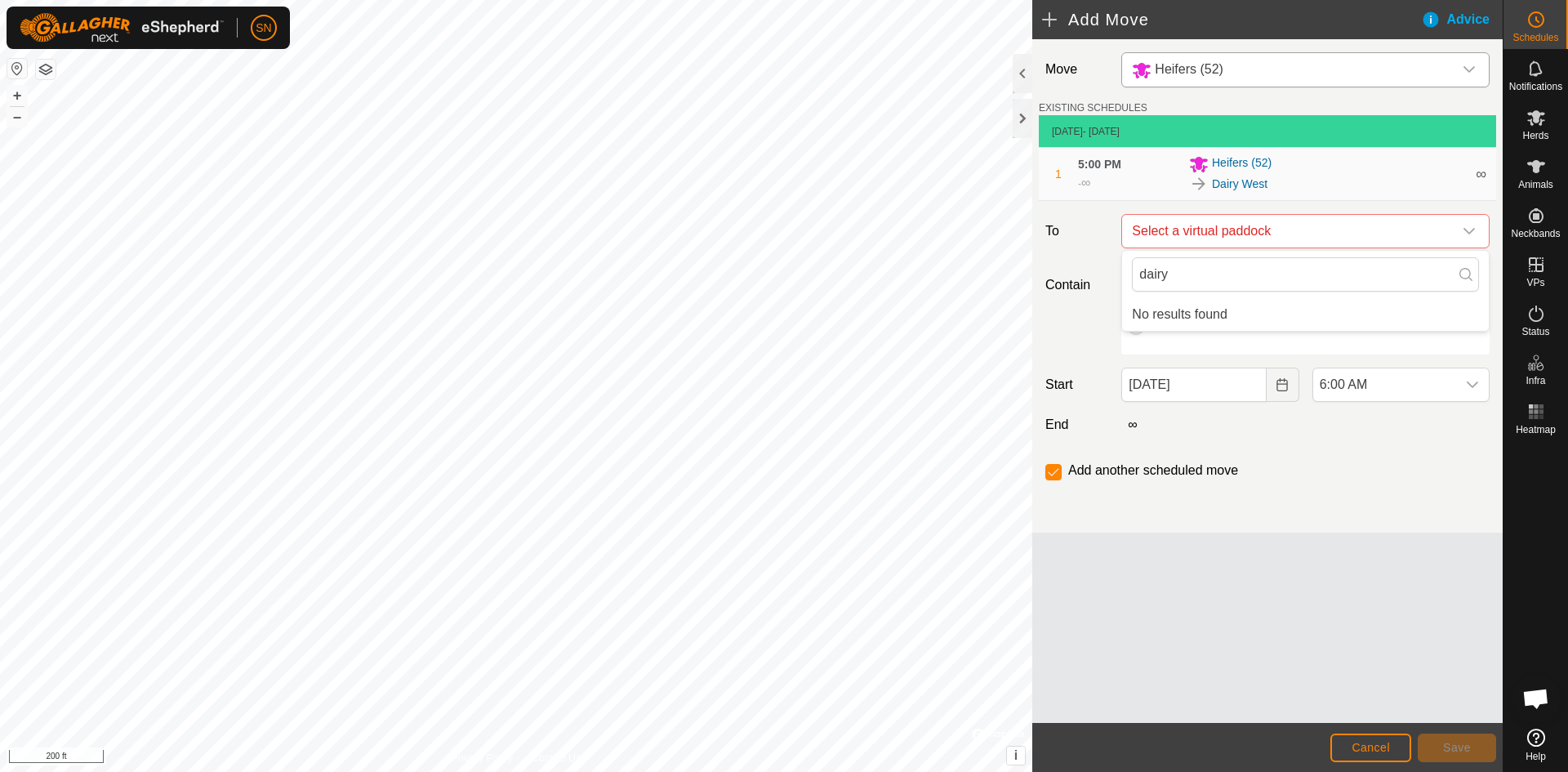
click at [1097, 324] on div "Contain For 3 Hours Days Until further notice" at bounding box center [1267, 308] width 457 height 93
click at [1094, 289] on label "Contain" at bounding box center [1077, 285] width 76 height 20
click at [1174, 133] on td "[DATE] - [DATE]" at bounding box center [1267, 131] width 457 height 33
click at [1465, 230] on icon "dropdown trigger" at bounding box center [1469, 231] width 13 height 13
drag, startPoint x: 1415, startPoint y: 274, endPoint x: 1092, endPoint y: 277, distance: 323.0
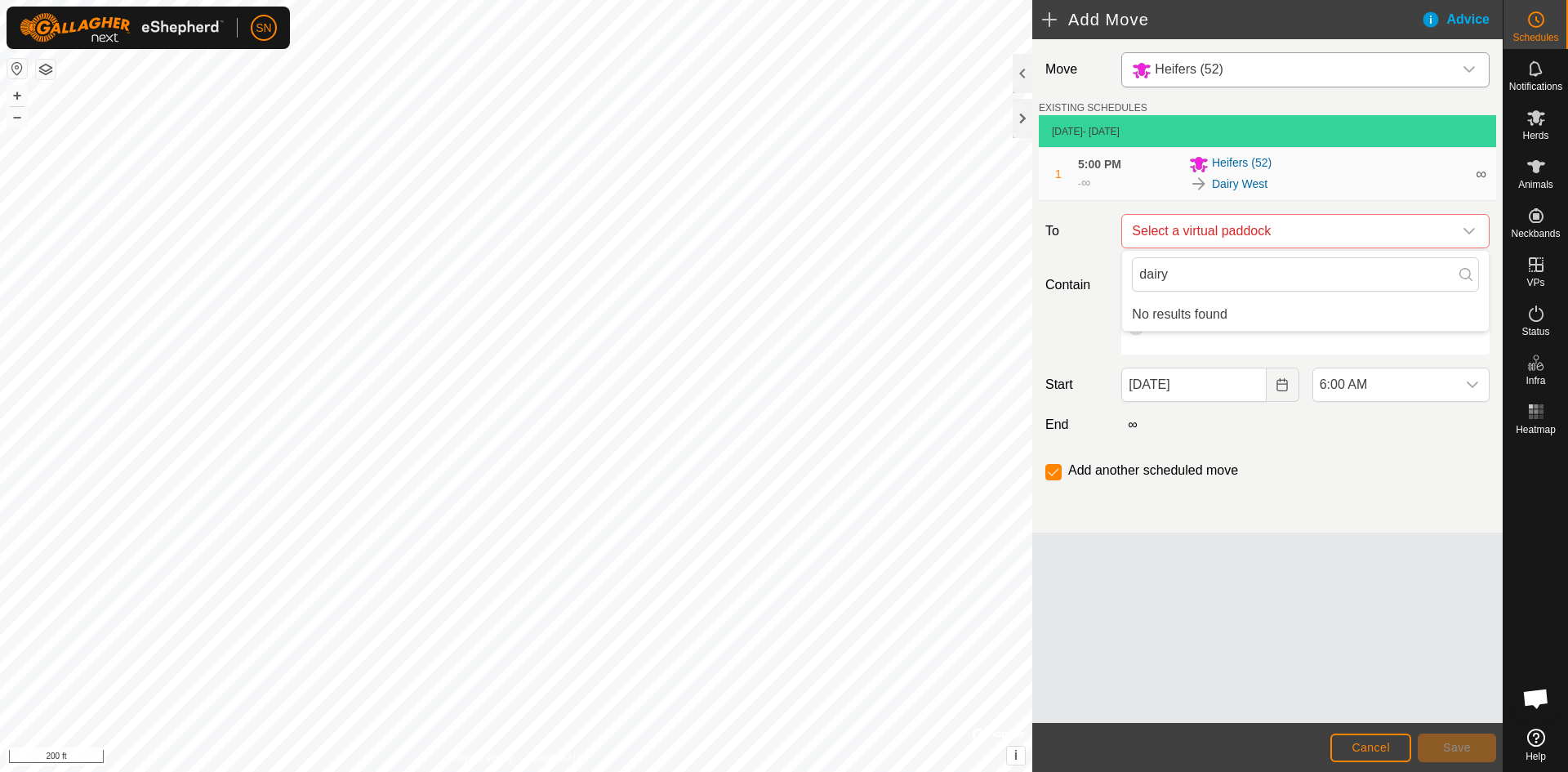
click at [1092, 277] on body "SN Schedules Notifications Herds Animals Neckbands VPs Status Infra Heatmap Hel…" at bounding box center [784, 386] width 1568 height 772
click at [1140, 289] on p-radiobutton at bounding box center [1135, 285] width 16 height 20
click at [1159, 327] on label "Until further notice" at bounding box center [1204, 324] width 106 height 13
click at [1318, 336] on div "For 3 Hours Days Until further notice" at bounding box center [1306, 308] width 369 height 93
drag, startPoint x: 1270, startPoint y: 391, endPoint x: 1061, endPoint y: 422, distance: 211.3
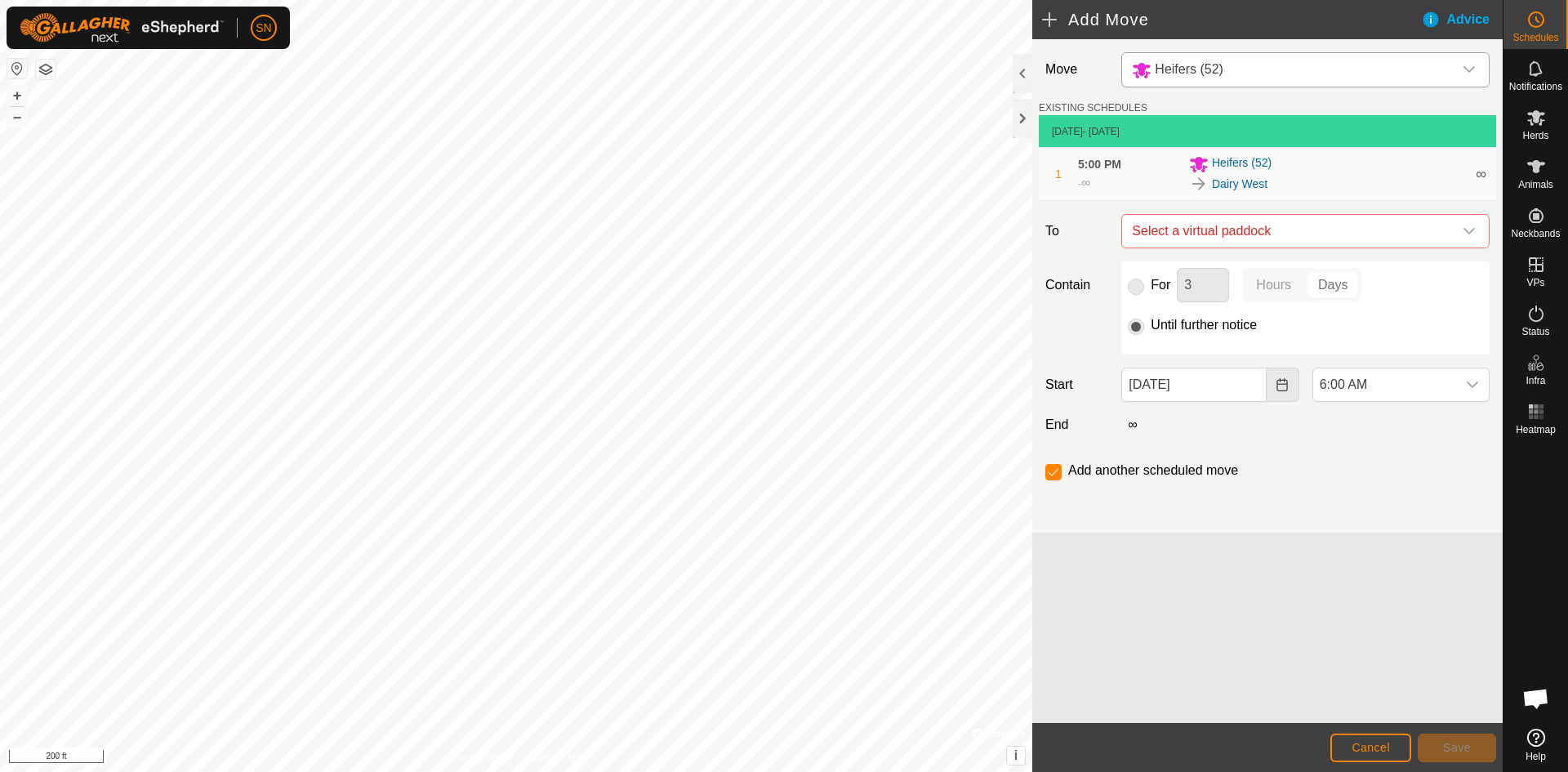
click at [1269, 393] on button "Choose Date" at bounding box center [1283, 385] width 33 height 34
click at [1089, 492] on div "Add another scheduled move" at bounding box center [1267, 477] width 457 height 33
click at [1093, 212] on div "Move Heifers (52) EXISTING SCHEDULES [DATE] - [DATE] 1 5:00 PM - ∞ Heifers (52)…" at bounding box center [1267, 286] width 471 height 493
click at [1361, 749] on span "Cancel" at bounding box center [1370, 747] width 39 height 13
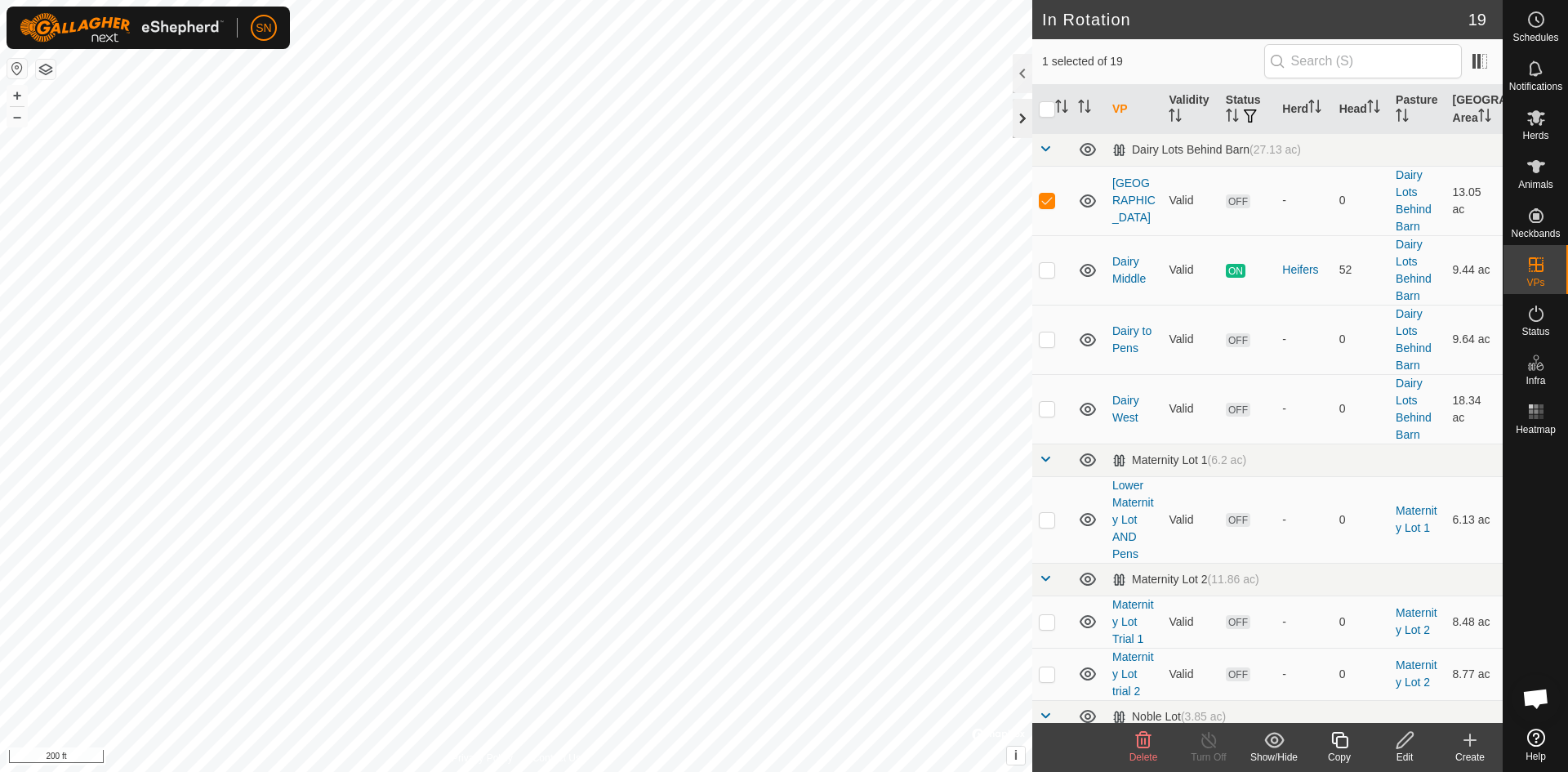
click at [1024, 122] on div at bounding box center [1022, 118] width 20 height 39
